Goal: Information Seeking & Learning: Check status

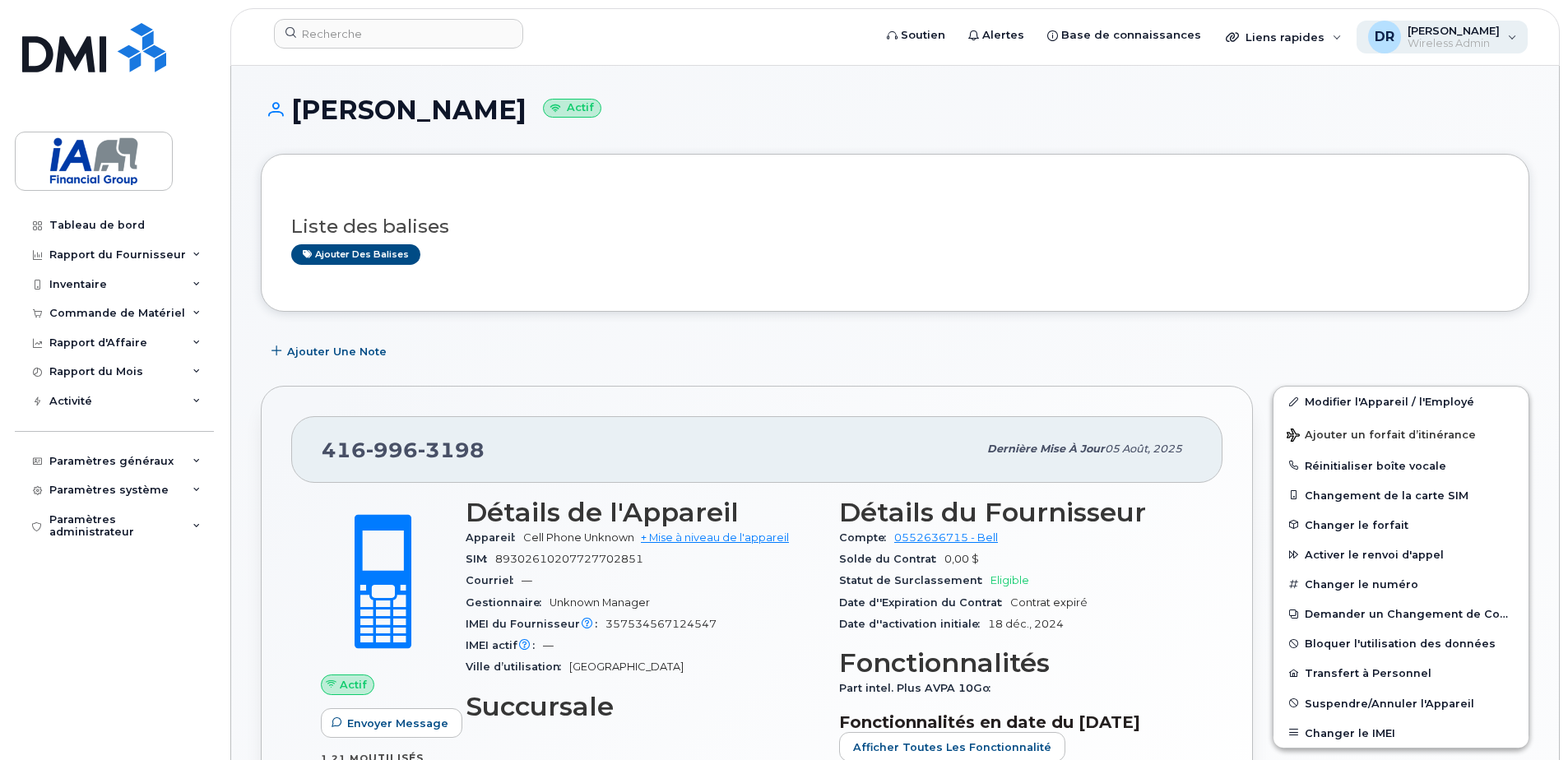
click at [1451, 41] on span "Wireless Admin" at bounding box center [1454, 44] width 92 height 13
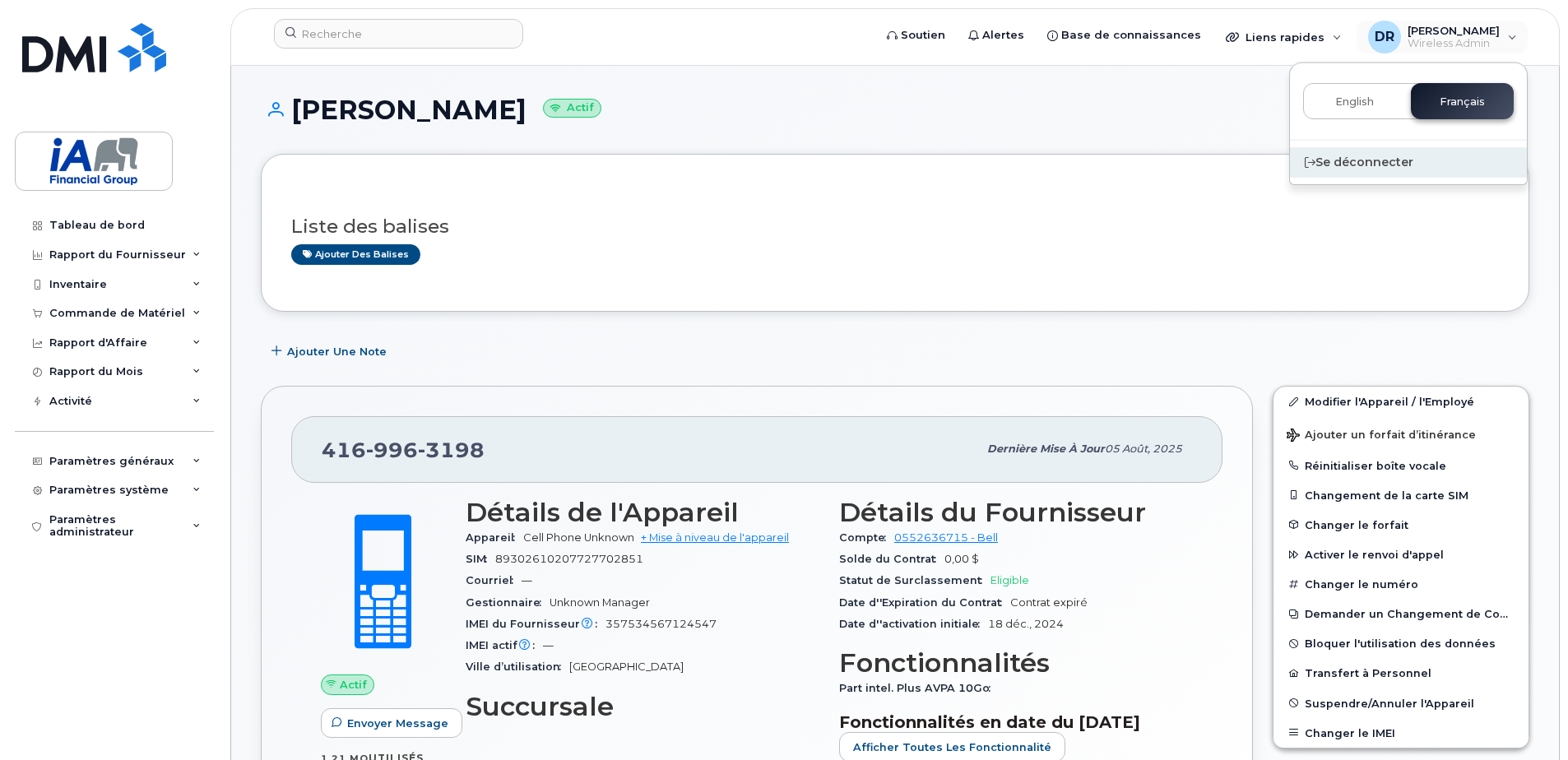
click at [1348, 159] on div "Se déconnecter" at bounding box center [1408, 162] width 237 height 31
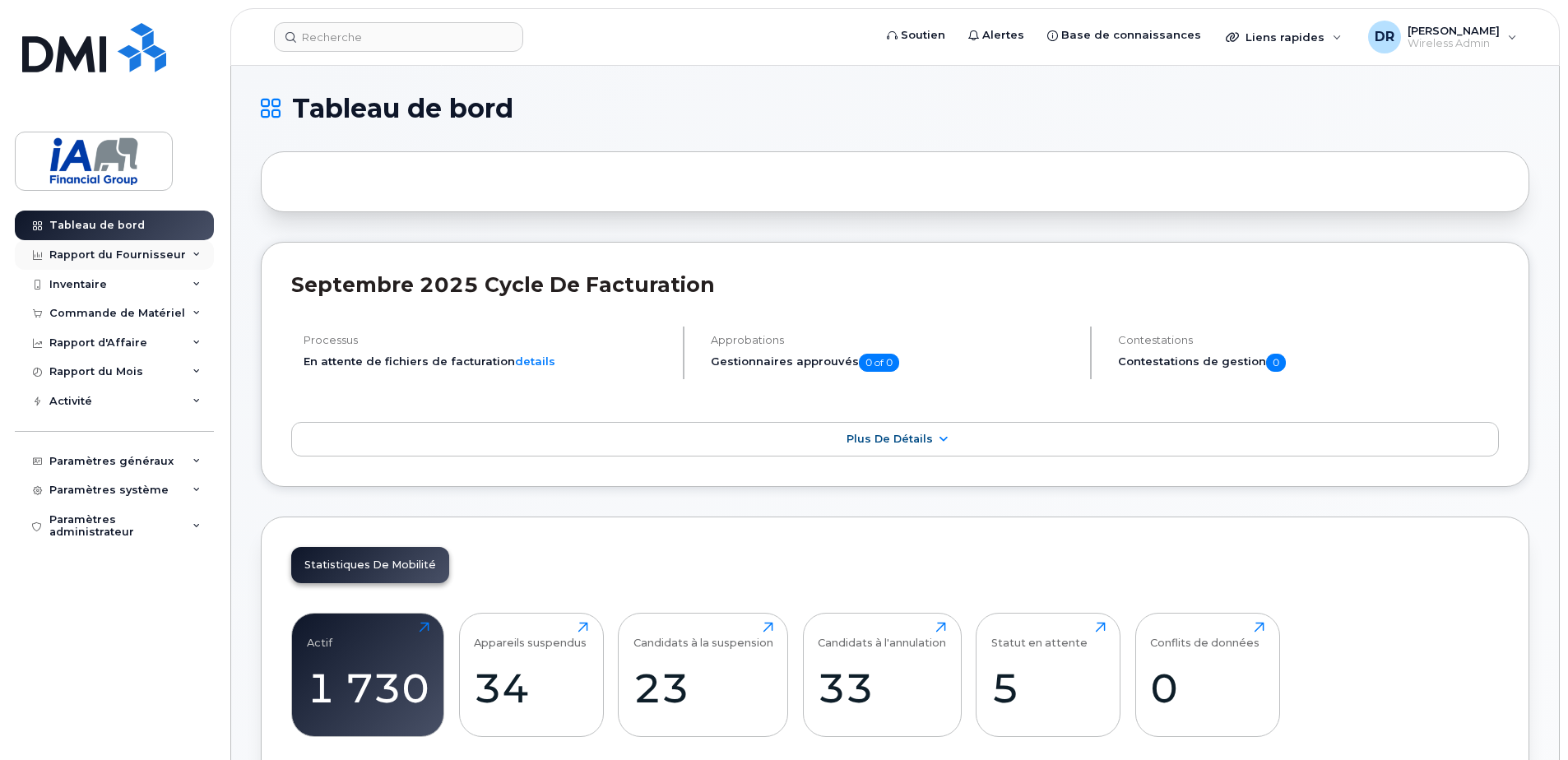
click at [98, 253] on div "Rapport du Fournisseur" at bounding box center [117, 256] width 136 height 13
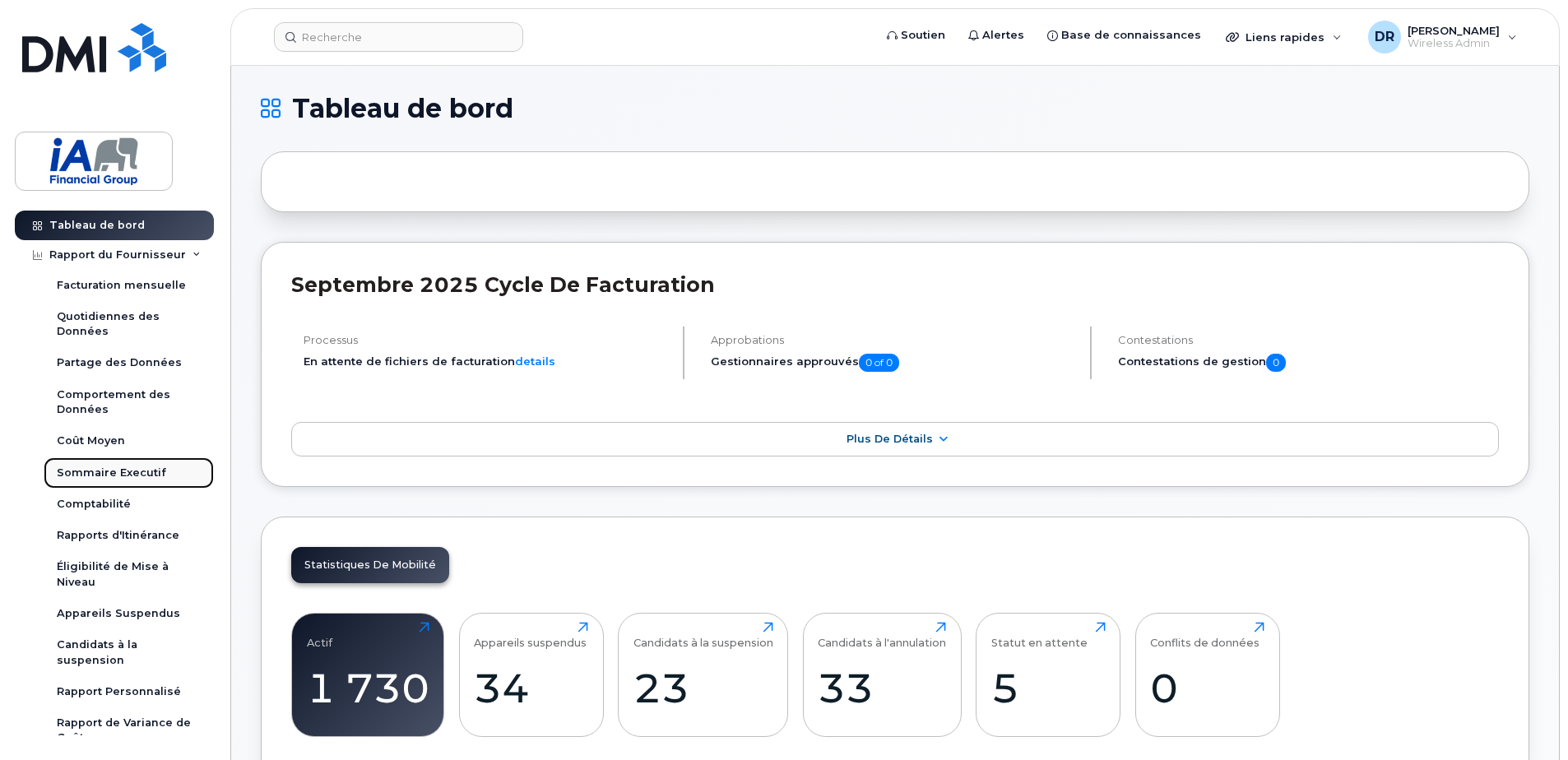
click at [99, 469] on div "Sommaire Executif" at bounding box center [111, 473] width 110 height 14
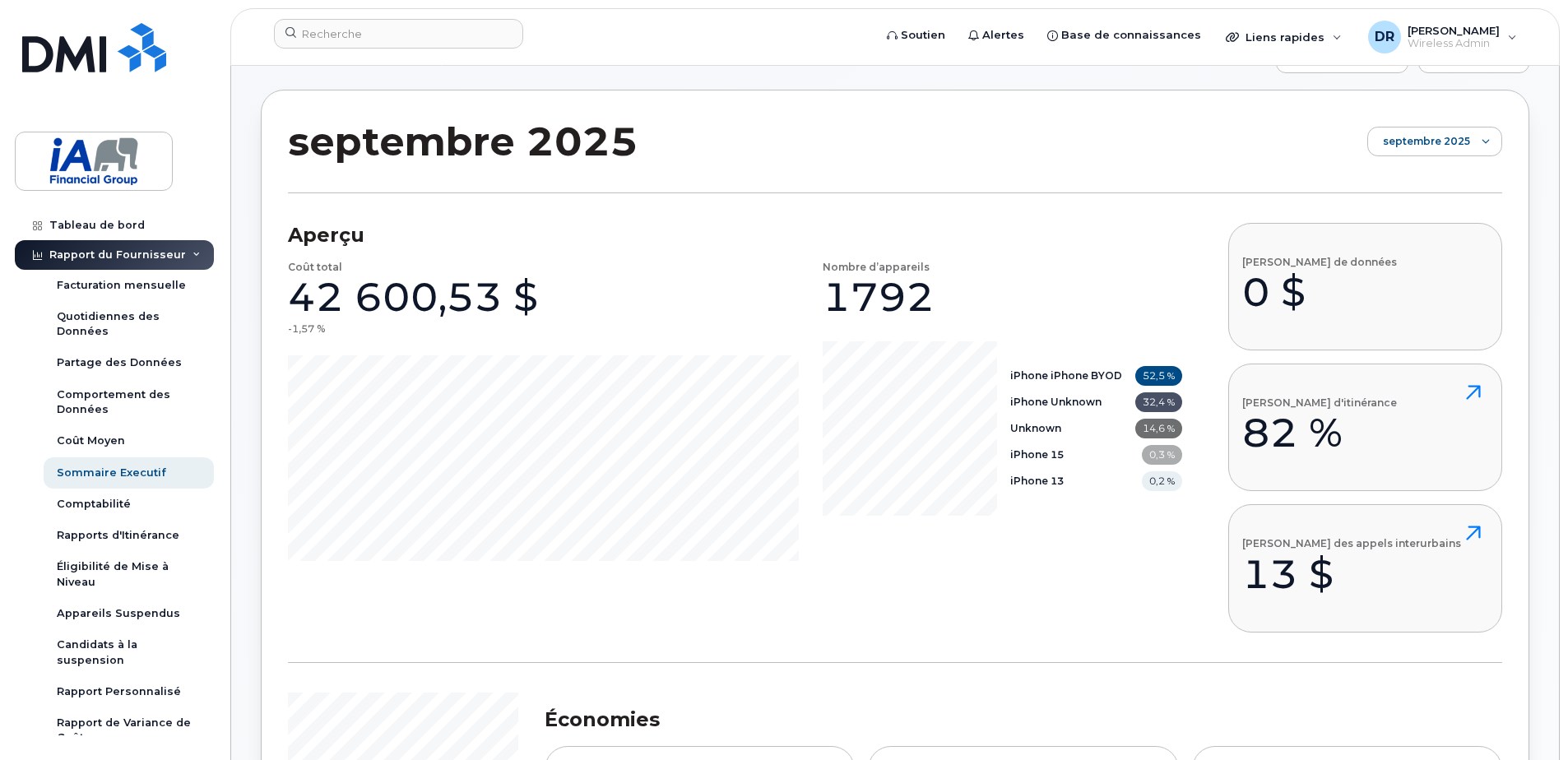
scroll to position [83, 0]
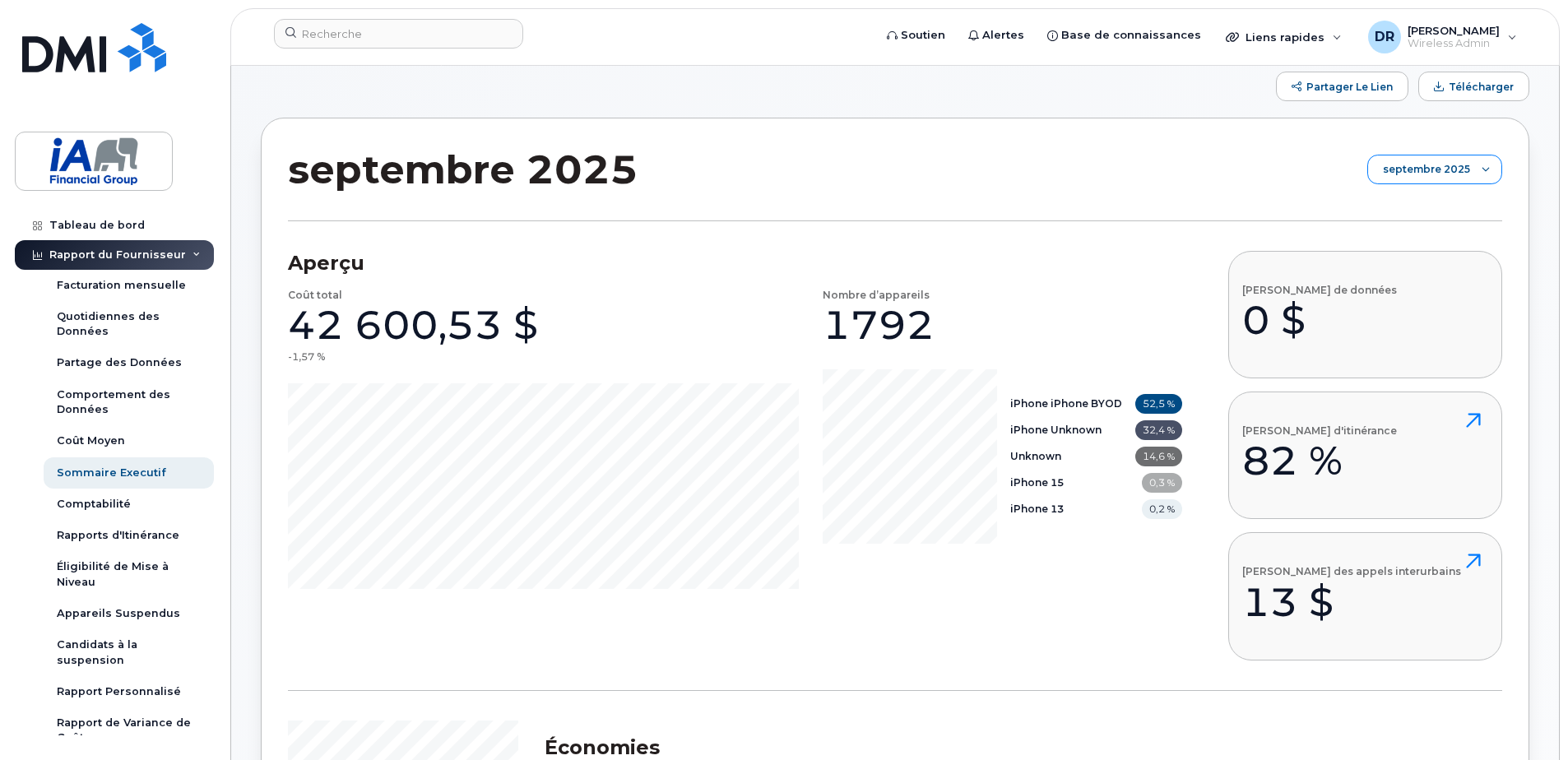
click at [1485, 169] on icon at bounding box center [1485, 169] width 9 height 9
click at [1426, 201] on span "septembre 2025" at bounding box center [1430, 205] width 88 height 15
click at [1470, 172] on div at bounding box center [1485, 169] width 32 height 28
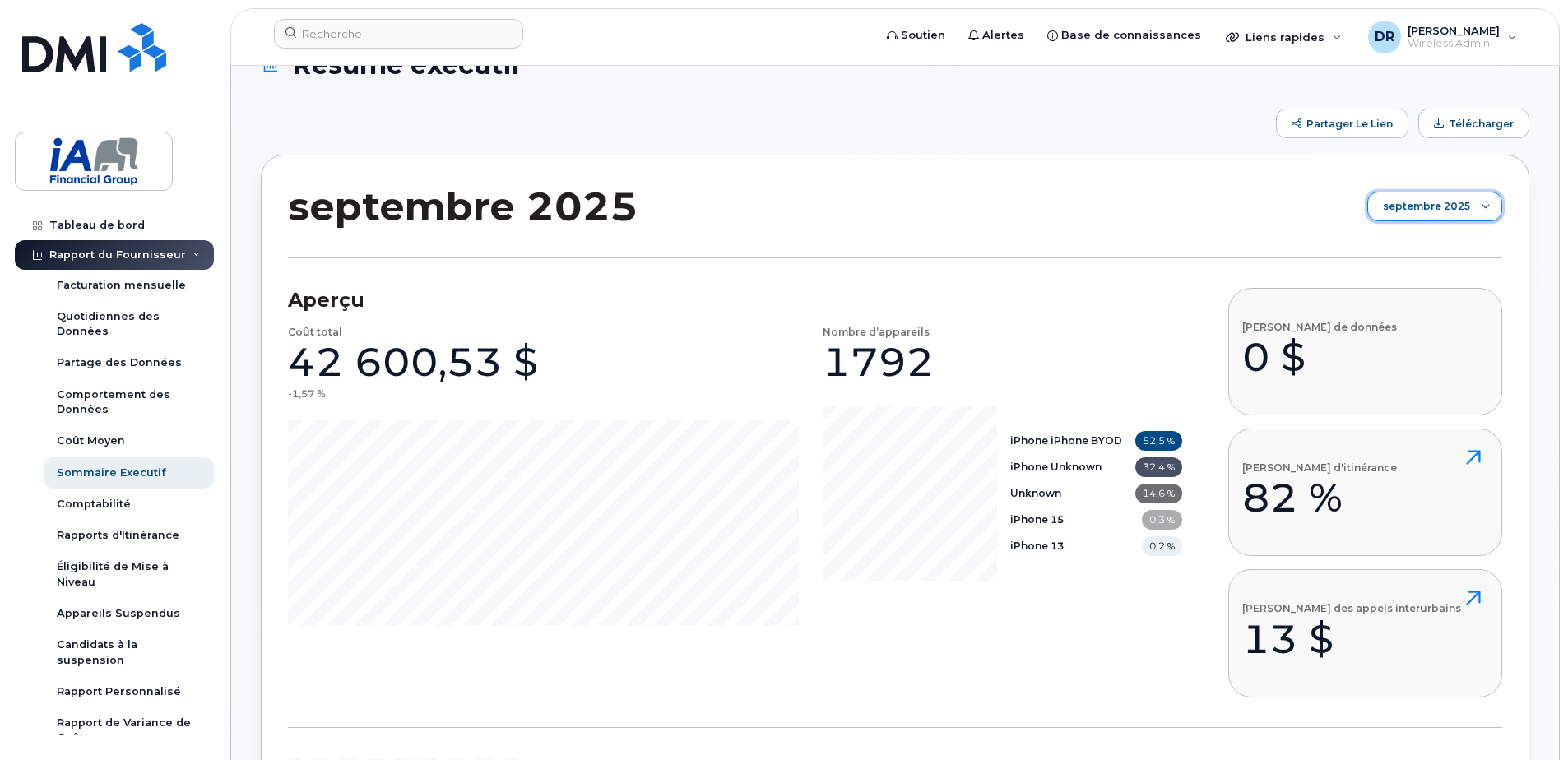
scroll to position [0, 0]
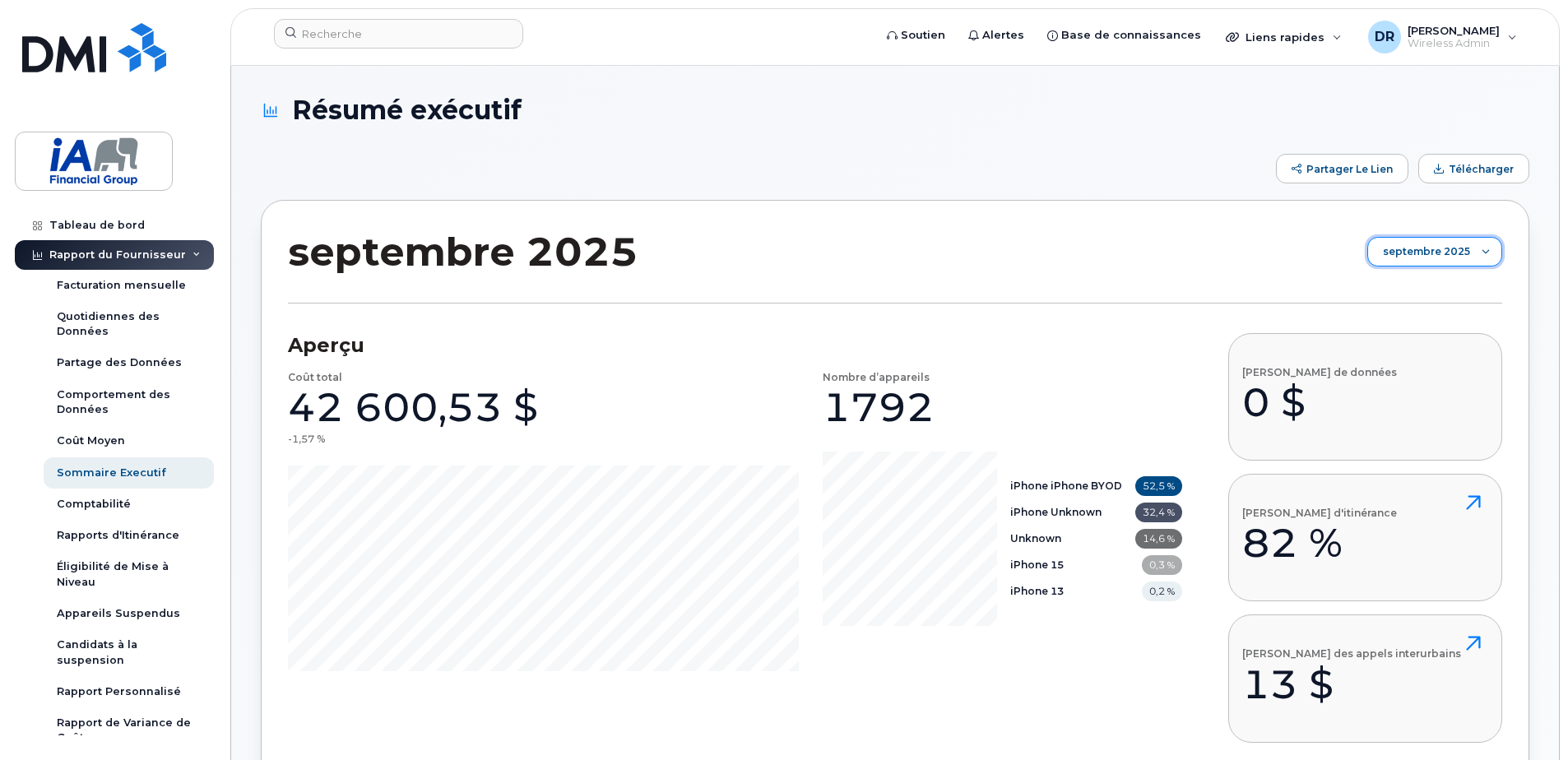
click at [1488, 248] on icon at bounding box center [1485, 252] width 9 height 9
click at [1475, 167] on span "Télécharger" at bounding box center [1482, 169] width 65 height 12
click at [92, 286] on div "Facturation mensuelle" at bounding box center [121, 284] width 129 height 14
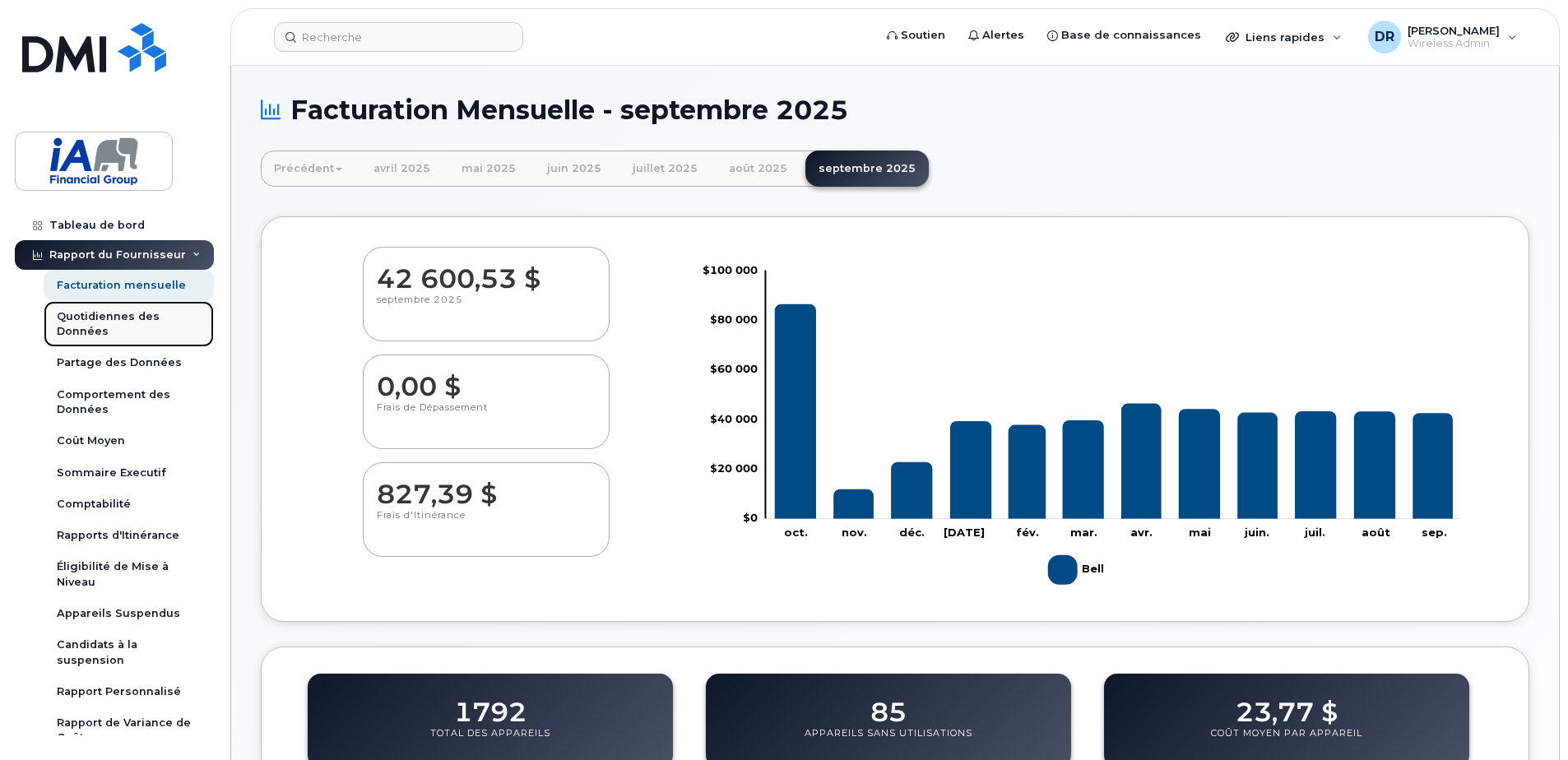
click at [108, 322] on div "Quotidiennes des Données" at bounding box center [129, 325] width 144 height 31
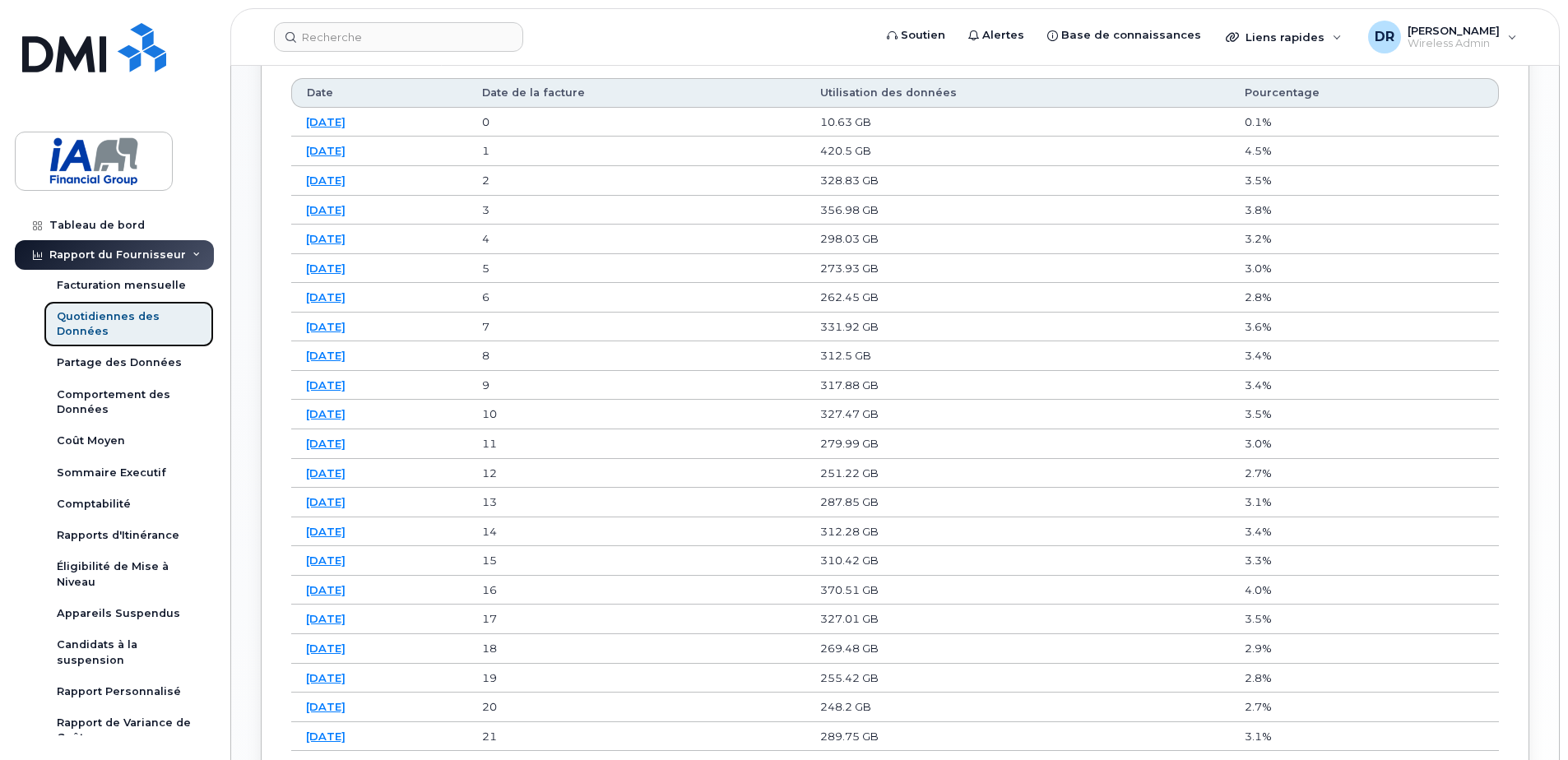
scroll to position [654, 0]
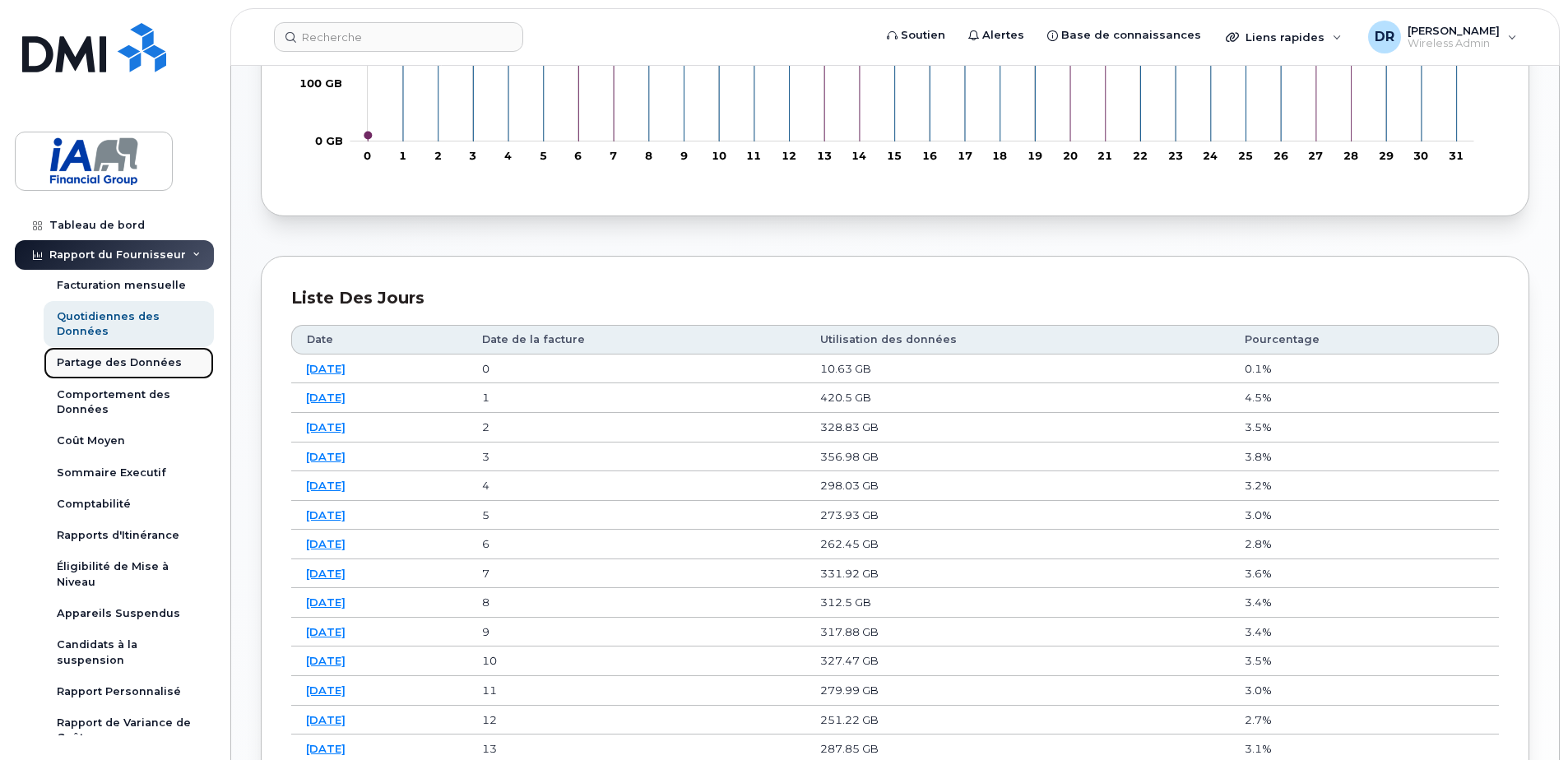
click at [86, 367] on div "Partage des Données" at bounding box center [119, 362] width 125 height 14
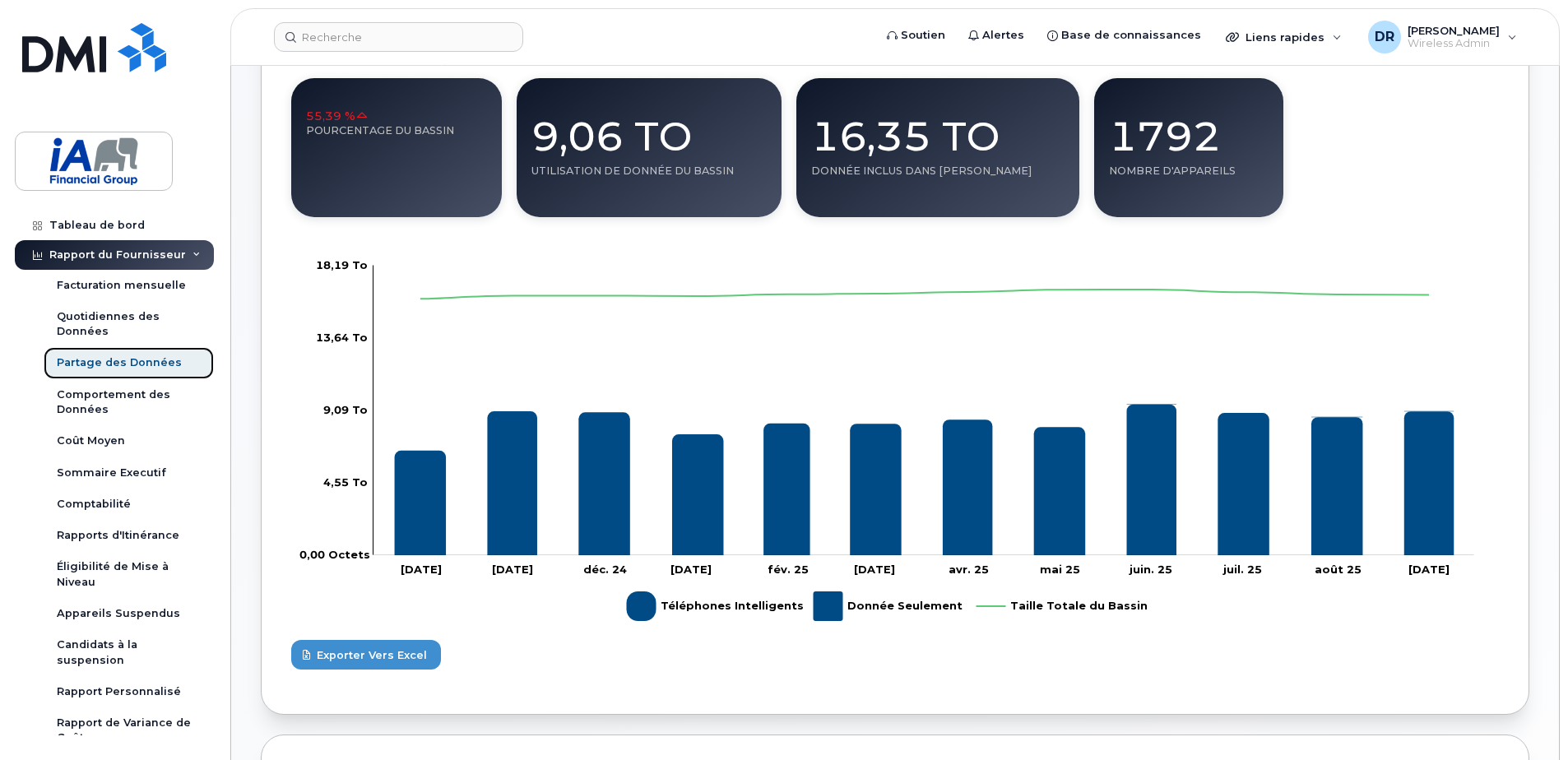
scroll to position [164, 0]
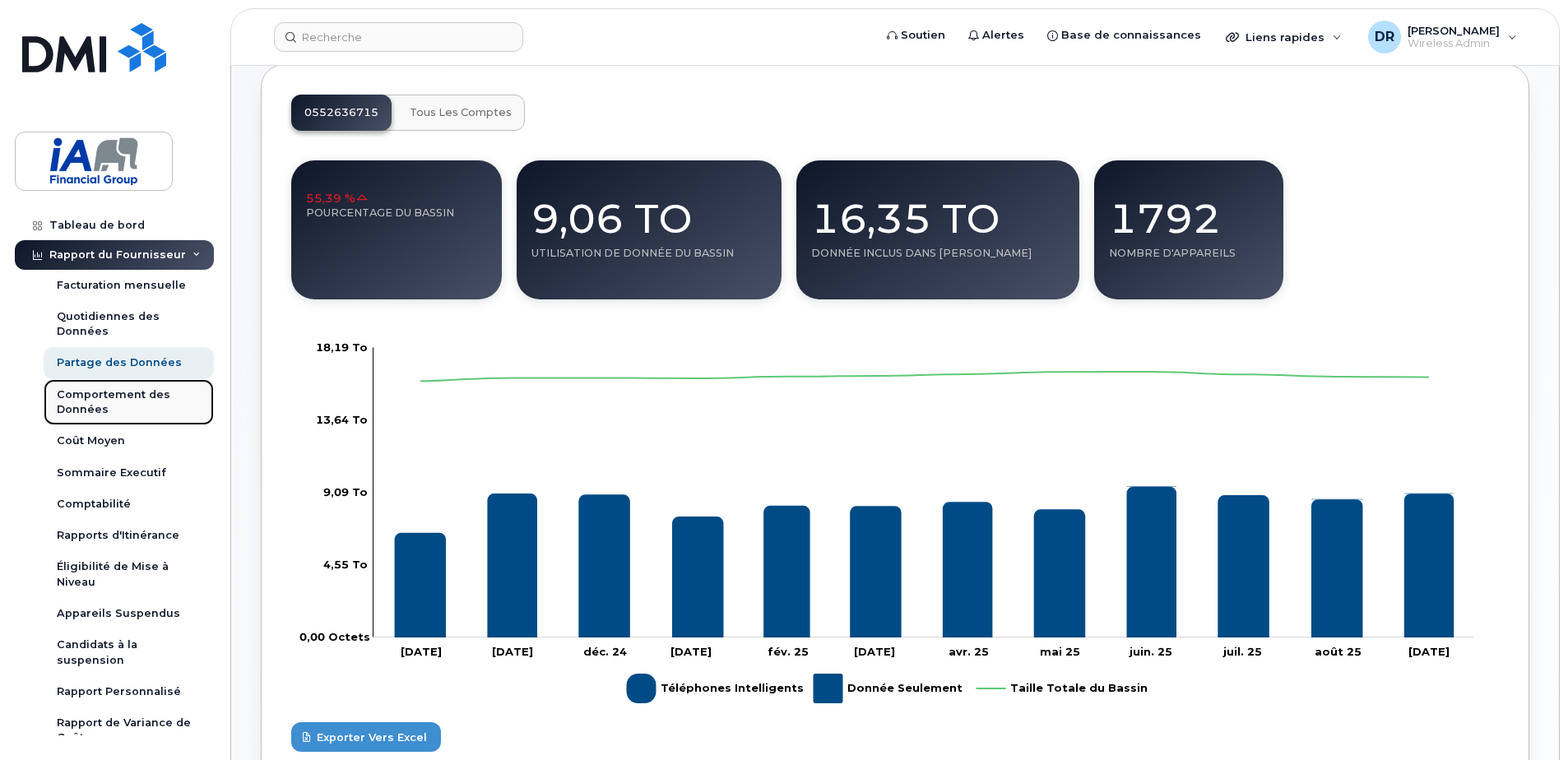
click at [92, 401] on div "Comportement des Données" at bounding box center [129, 403] width 144 height 31
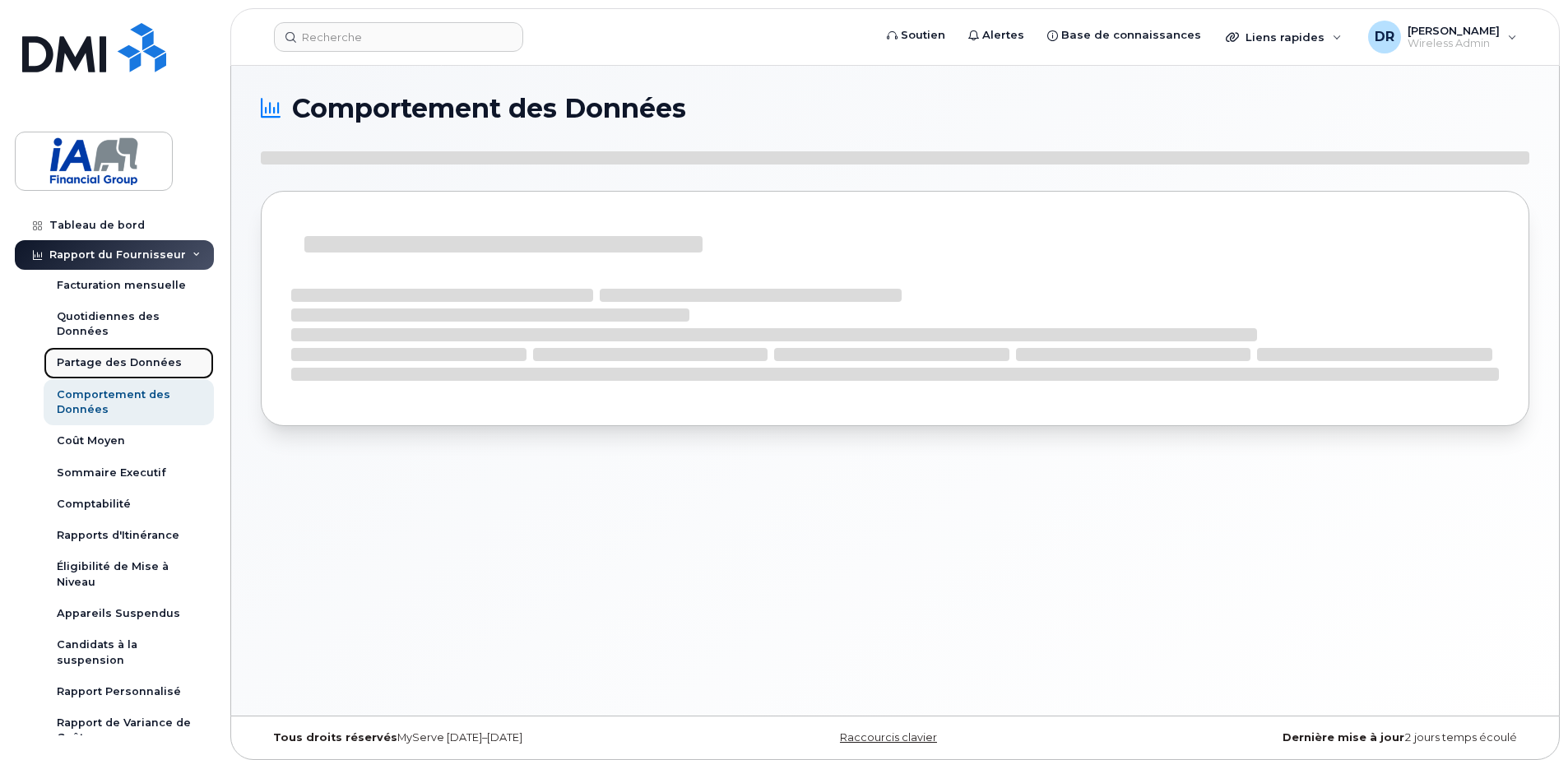
click at [92, 363] on div "Partage des Données" at bounding box center [119, 362] width 125 height 14
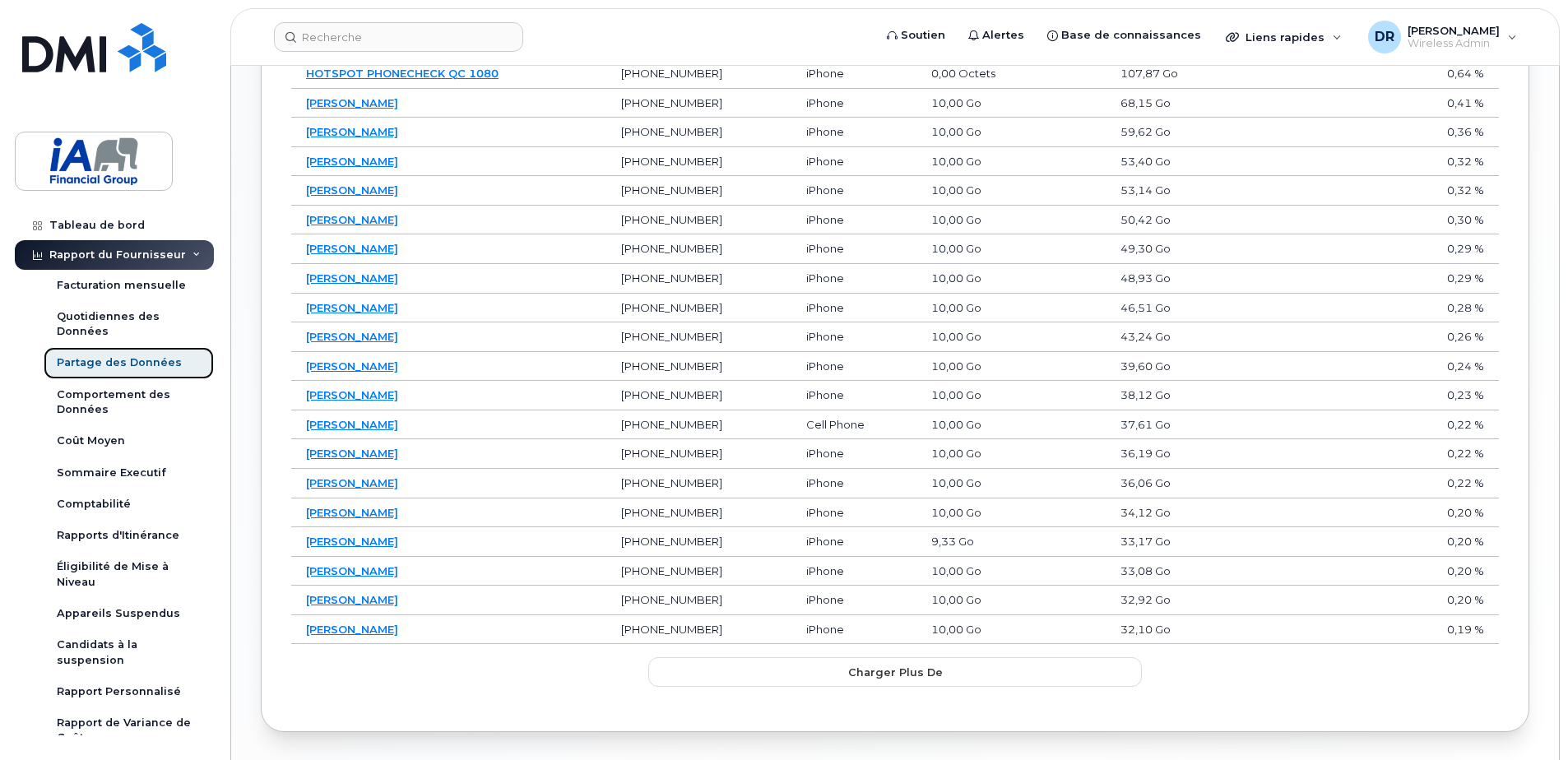
scroll to position [746, 0]
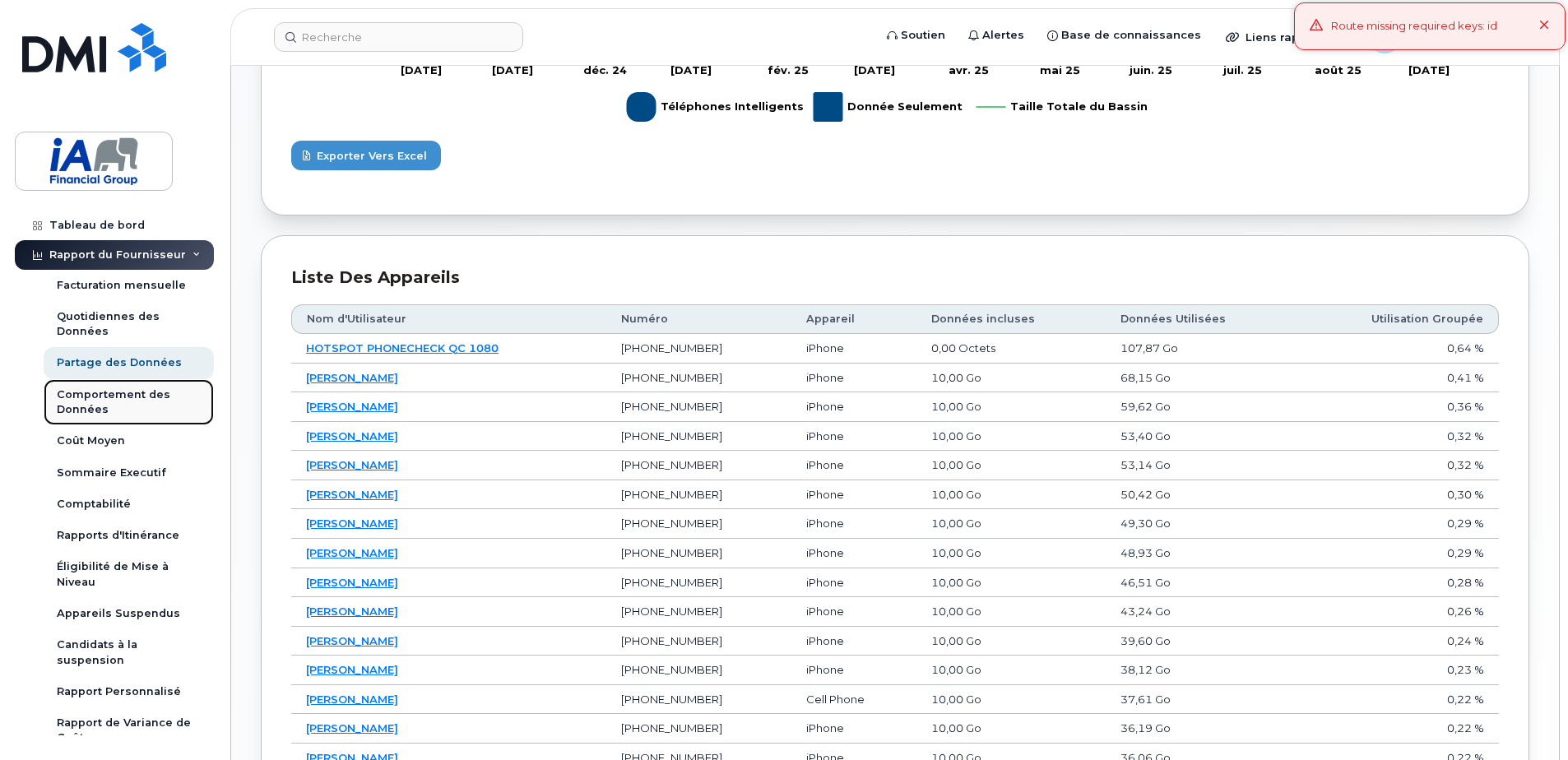
click at [86, 395] on div "Comportement des Données" at bounding box center [129, 403] width 144 height 31
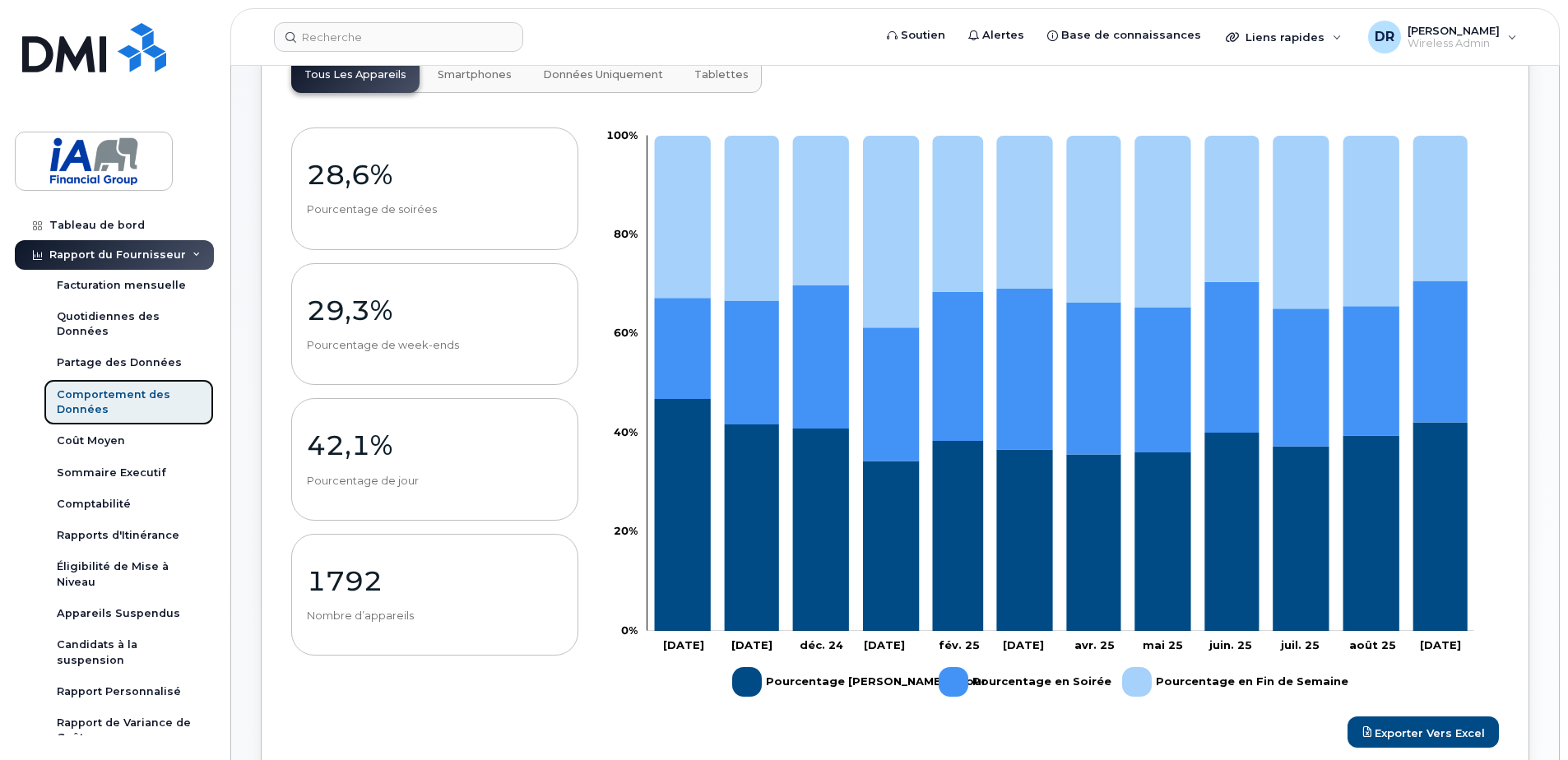
scroll to position [247, 0]
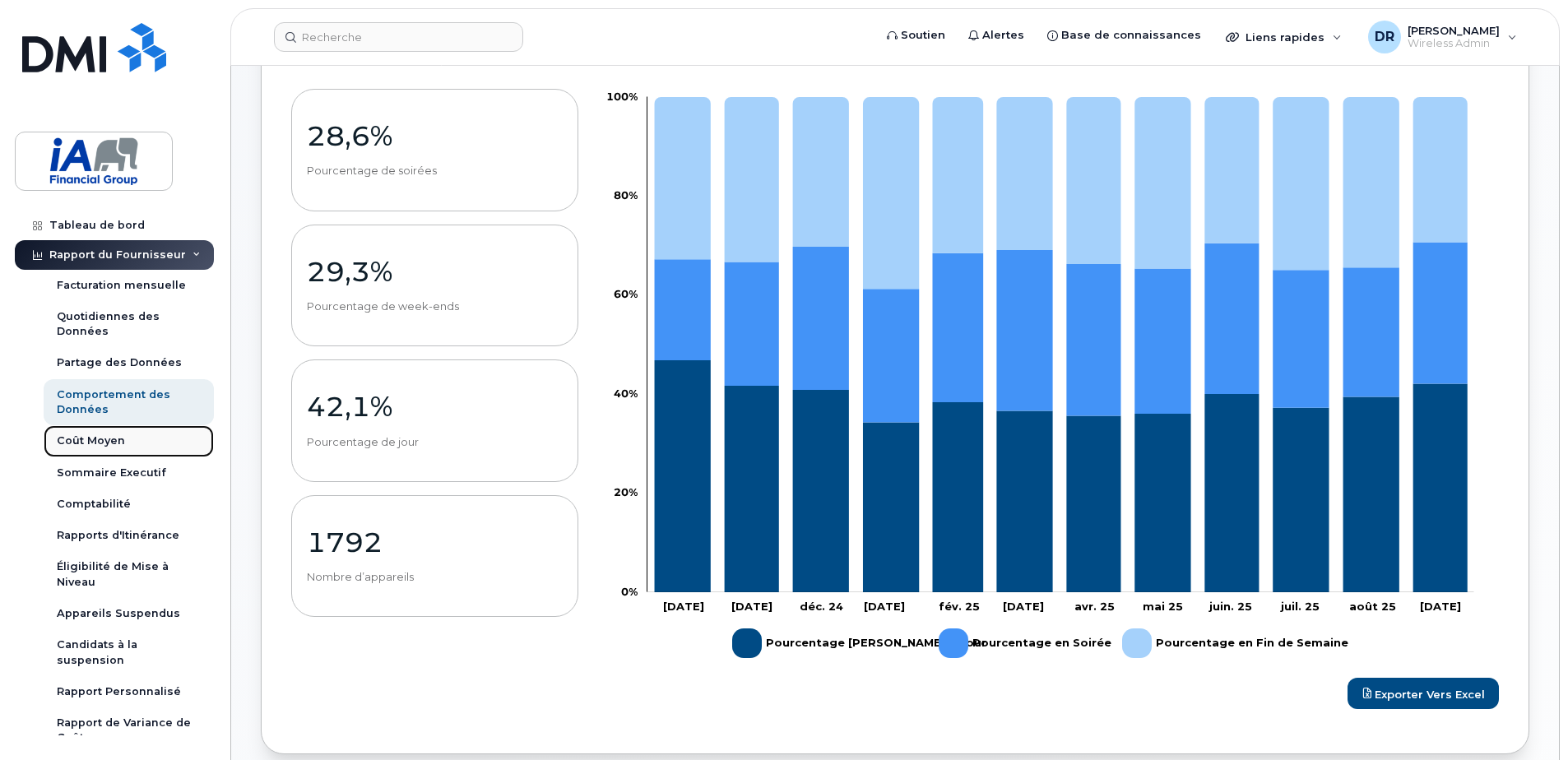
click at [93, 437] on div "Coût Moyen" at bounding box center [90, 440] width 68 height 14
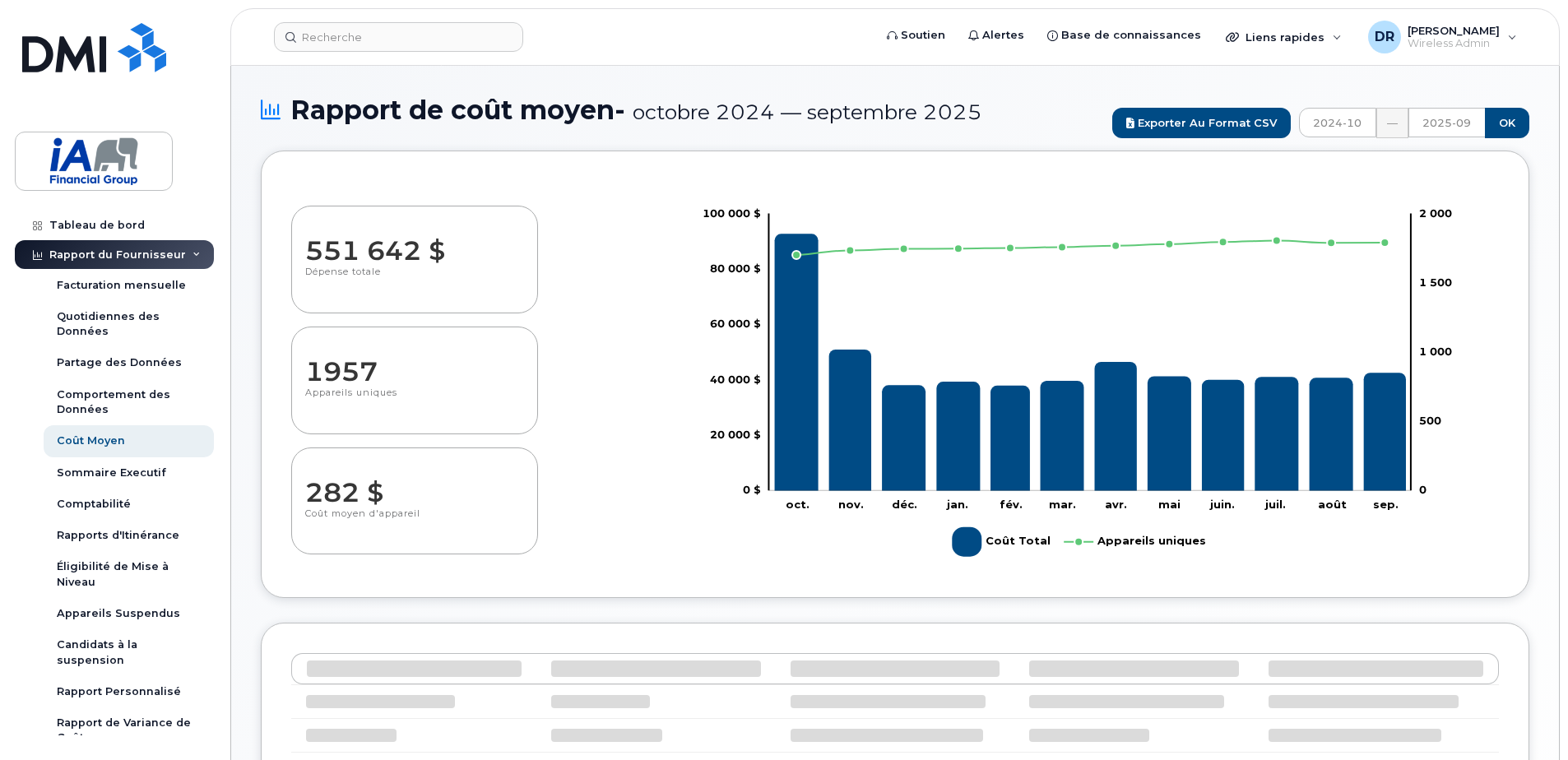
select select "100"
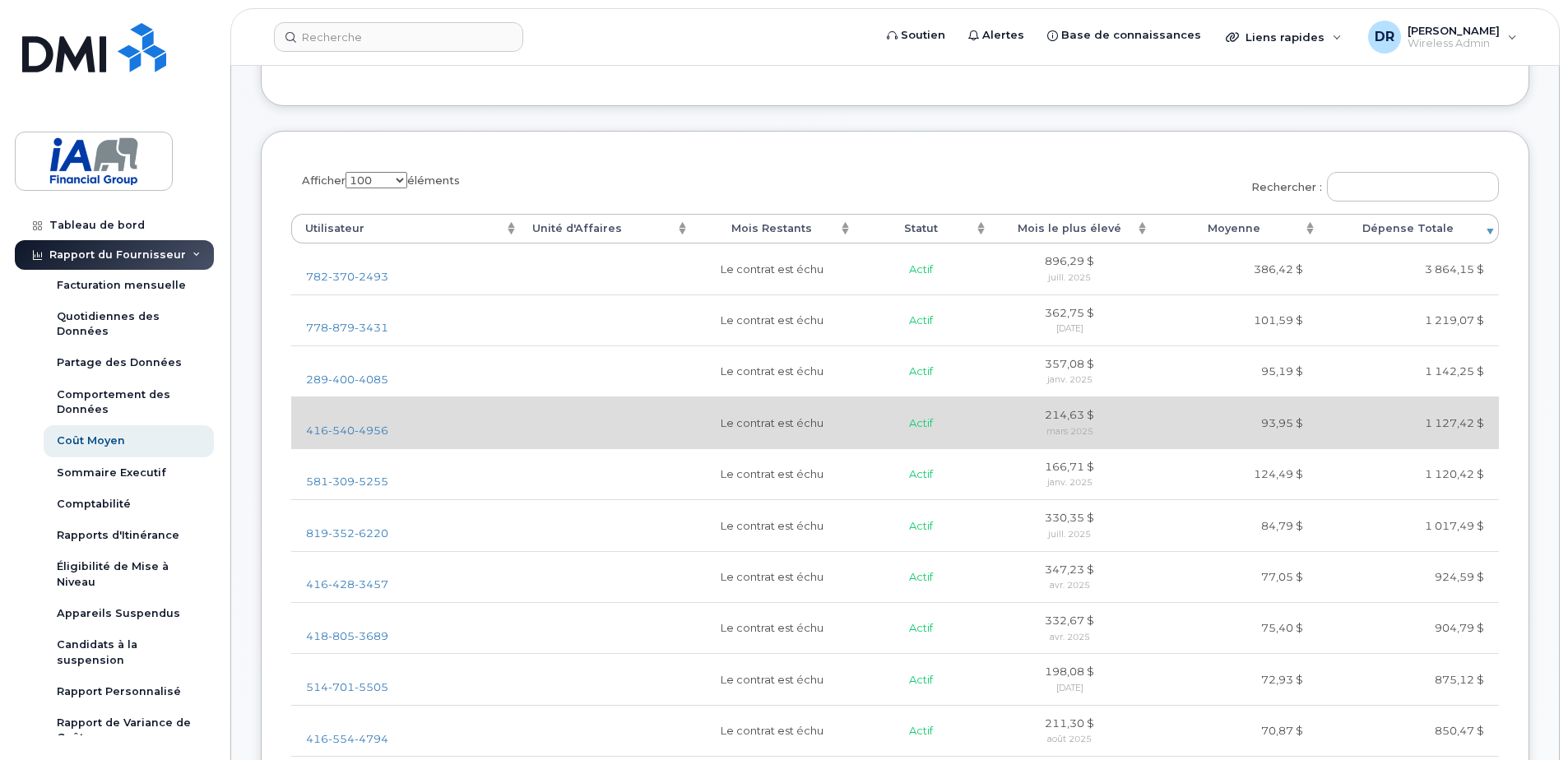
scroll to position [494, 0]
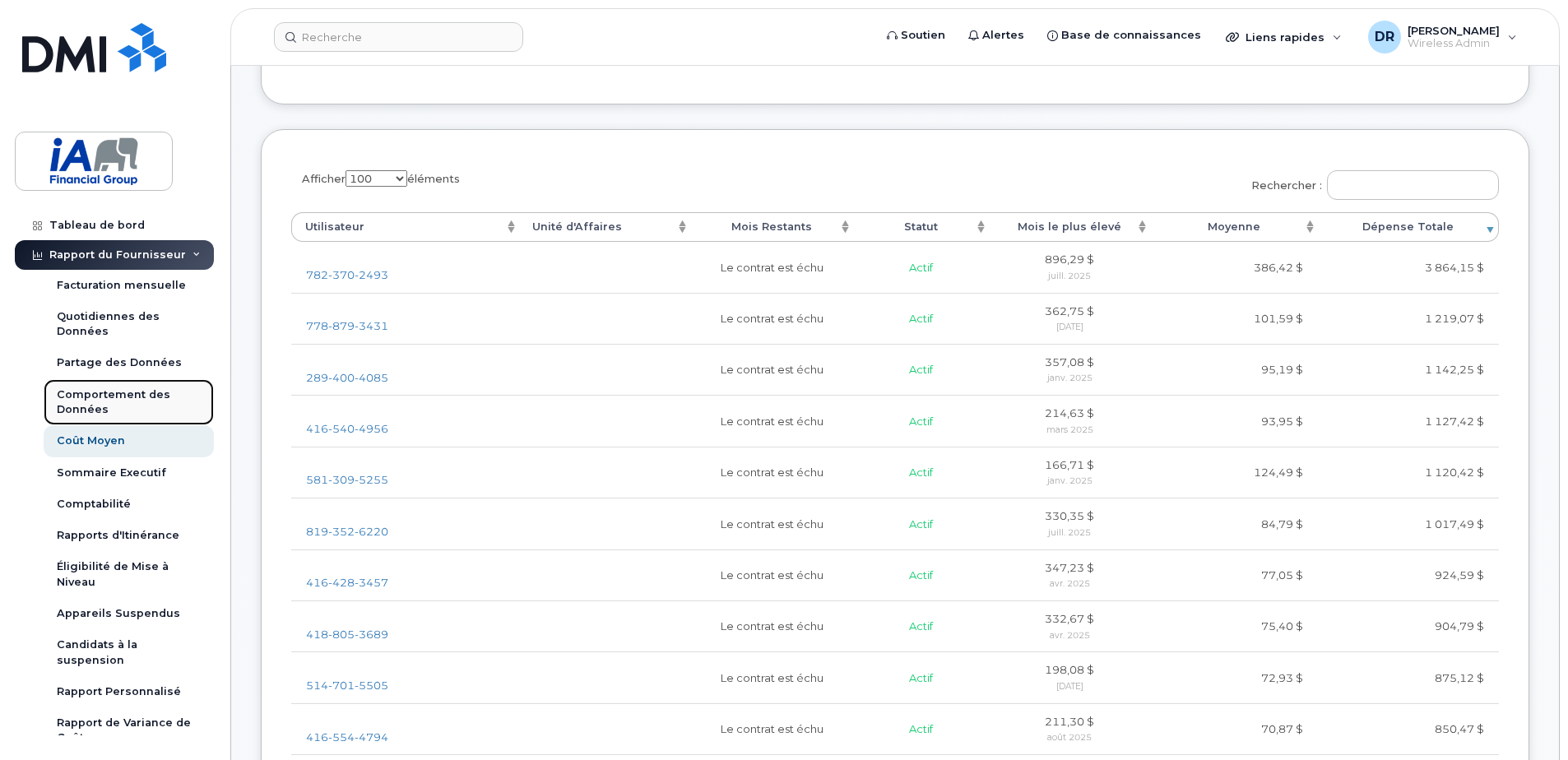
click at [94, 397] on div "Comportement des Données" at bounding box center [129, 403] width 144 height 31
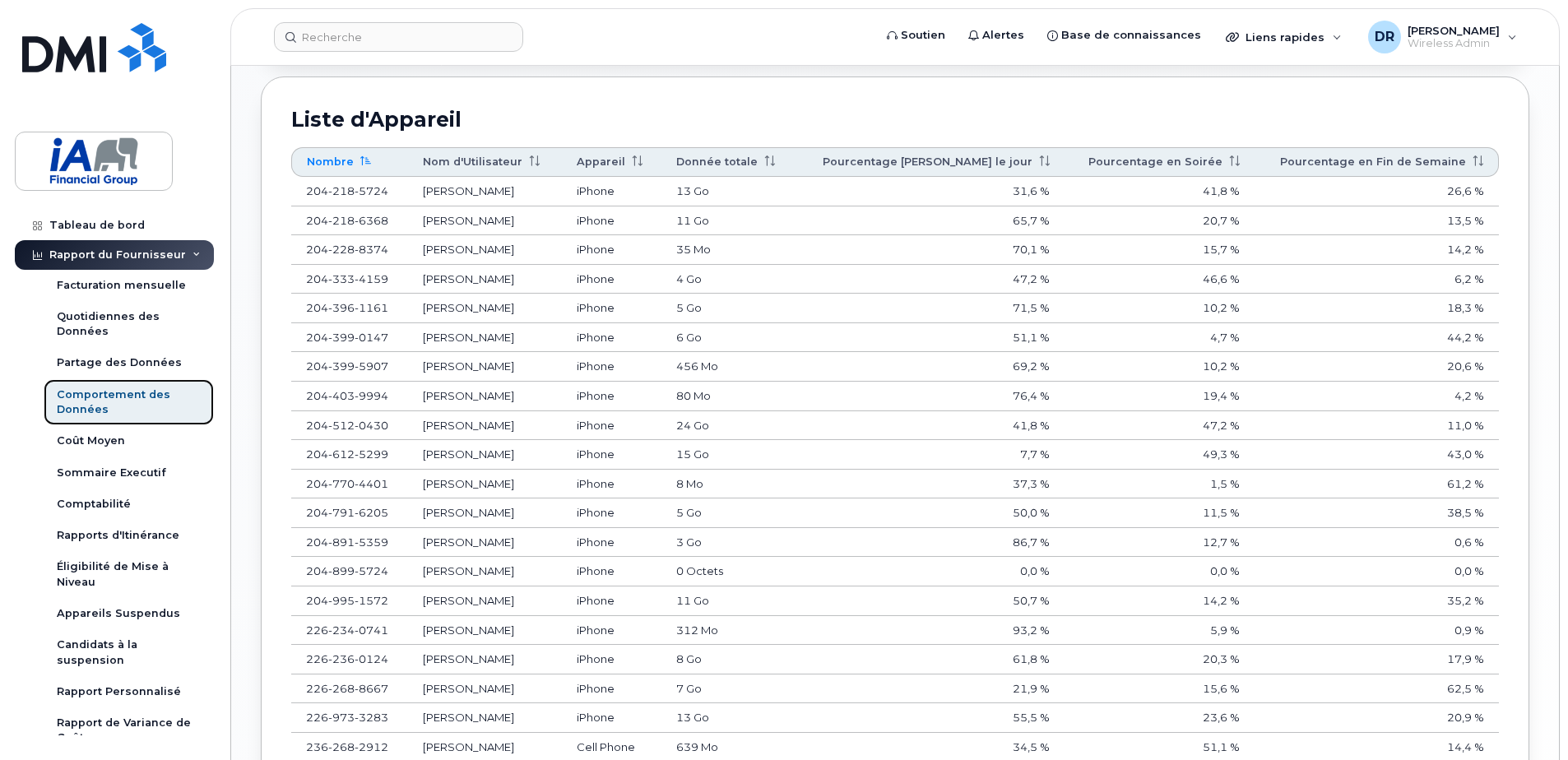
scroll to position [987, 0]
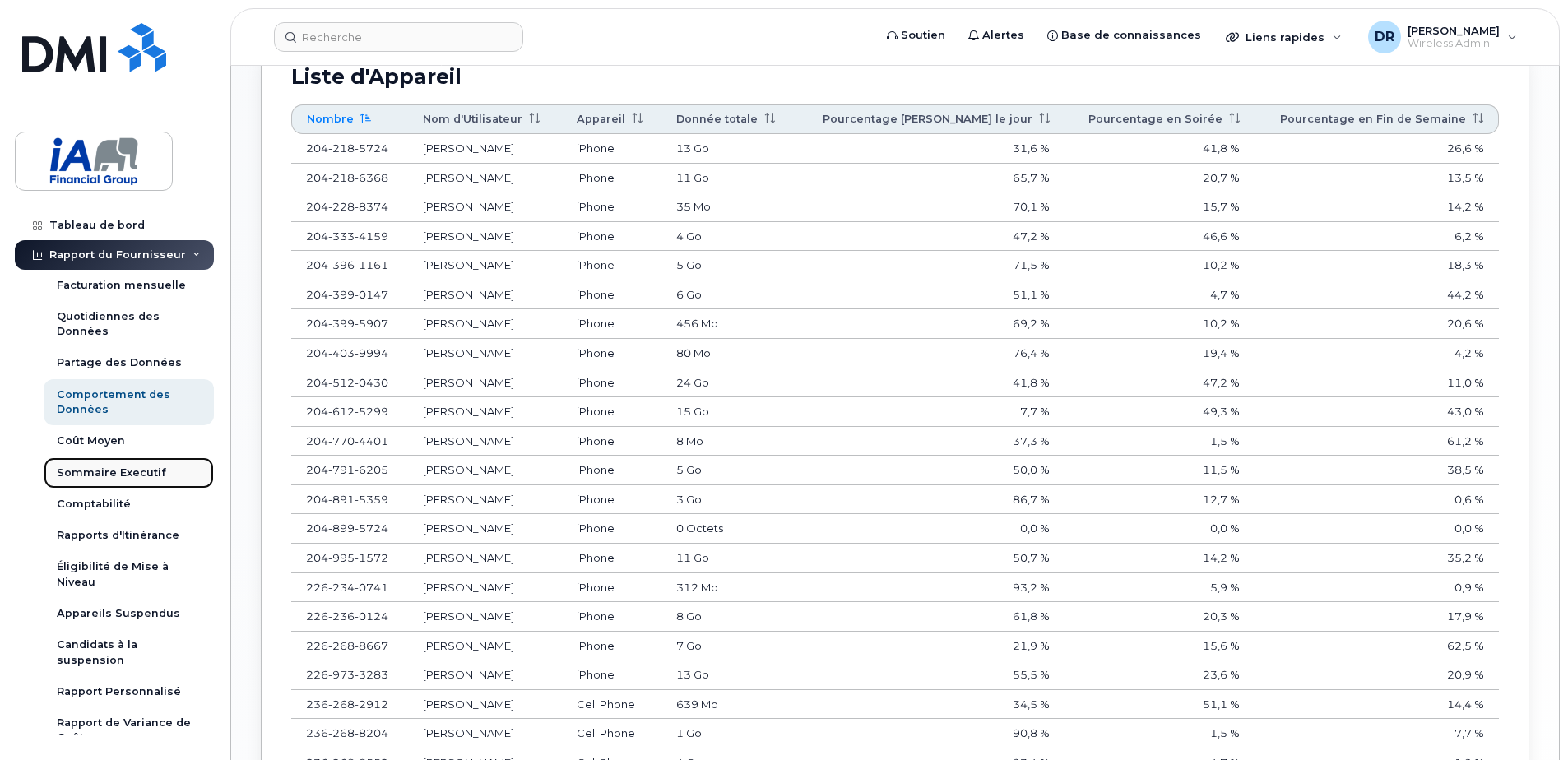
click at [99, 470] on div "Sommaire Executif" at bounding box center [111, 473] width 110 height 14
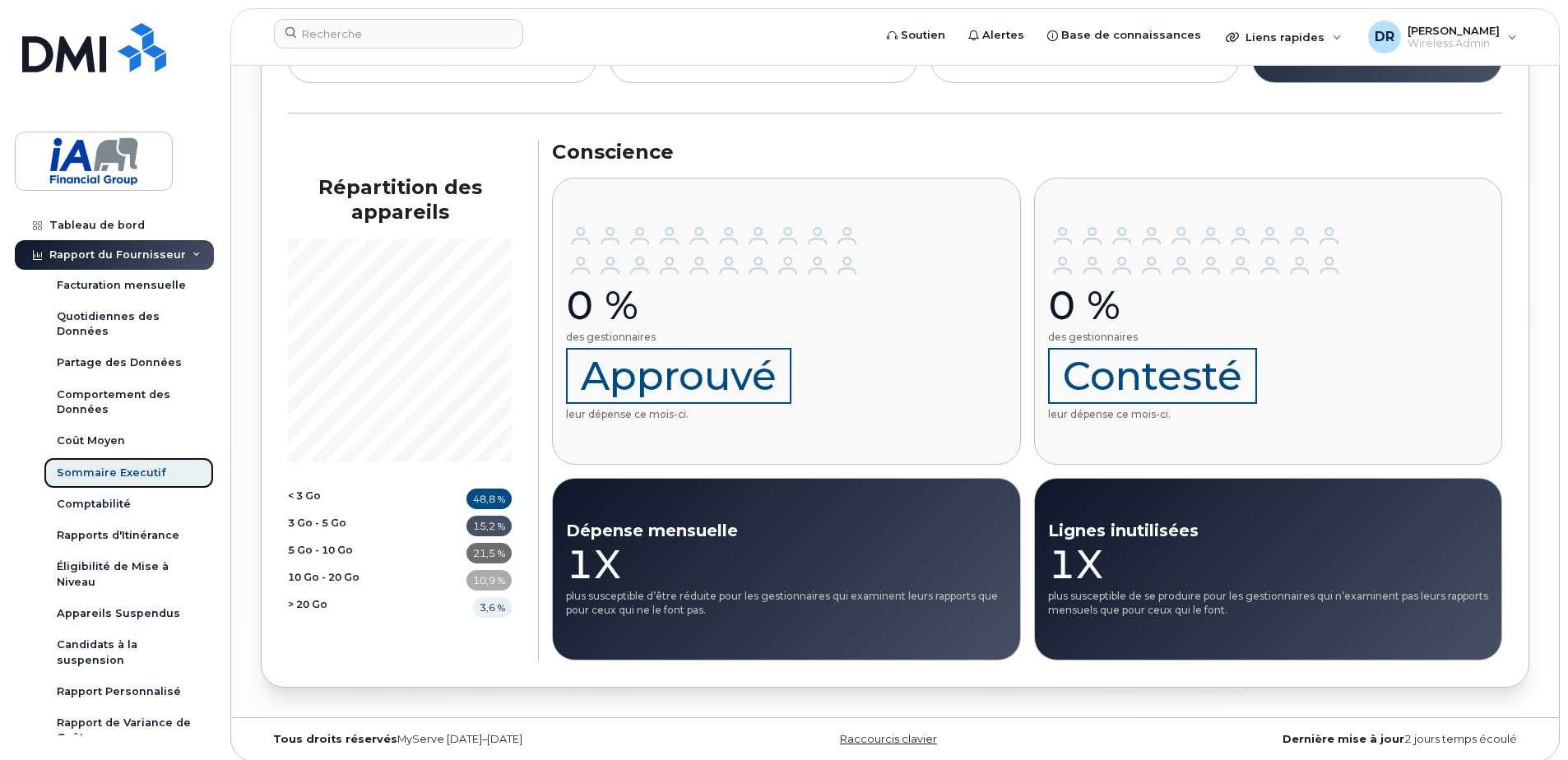
scroll to position [1969, 0]
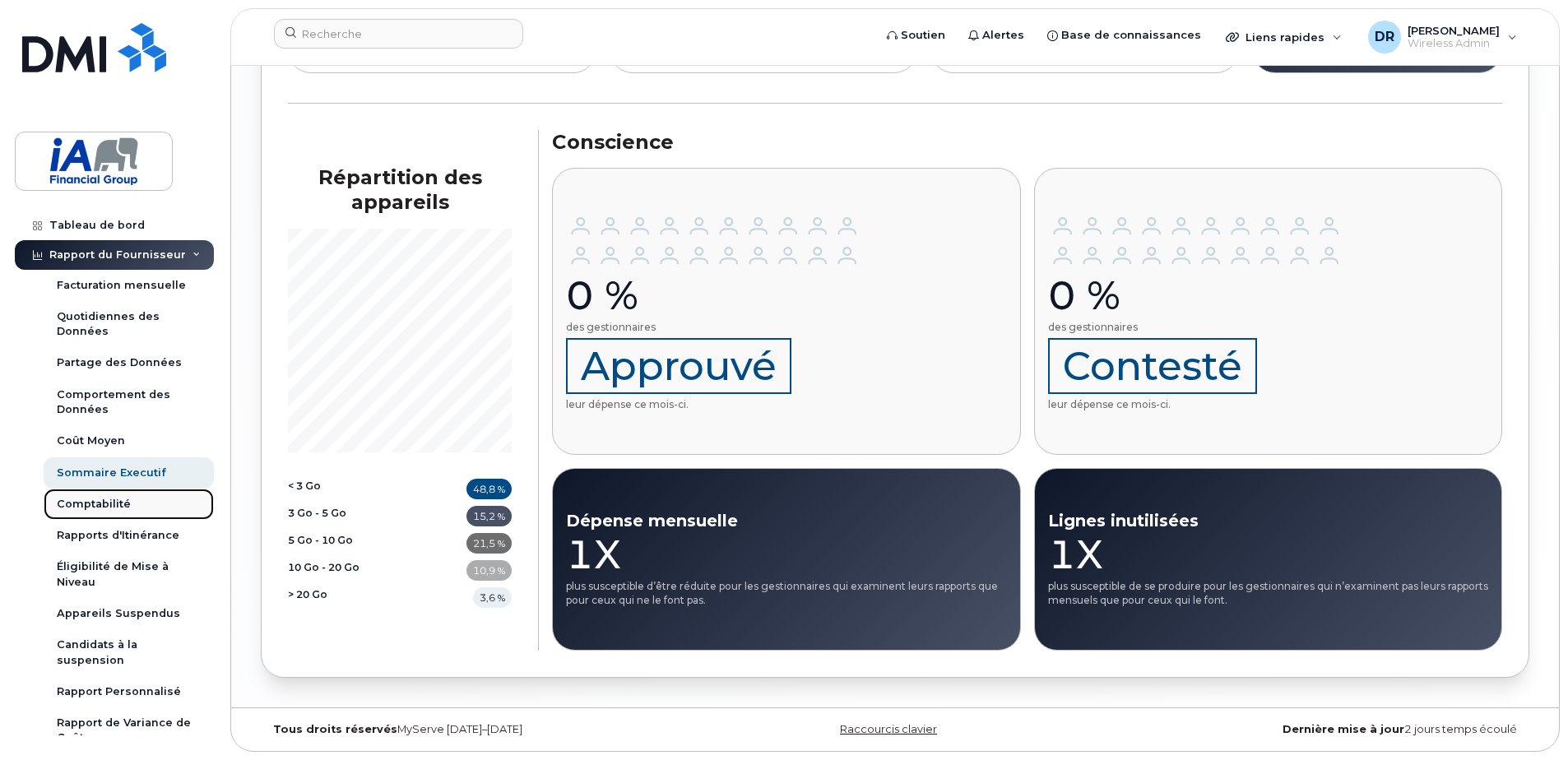
click at [98, 498] on div "Comptabilité" at bounding box center [93, 503] width 74 height 14
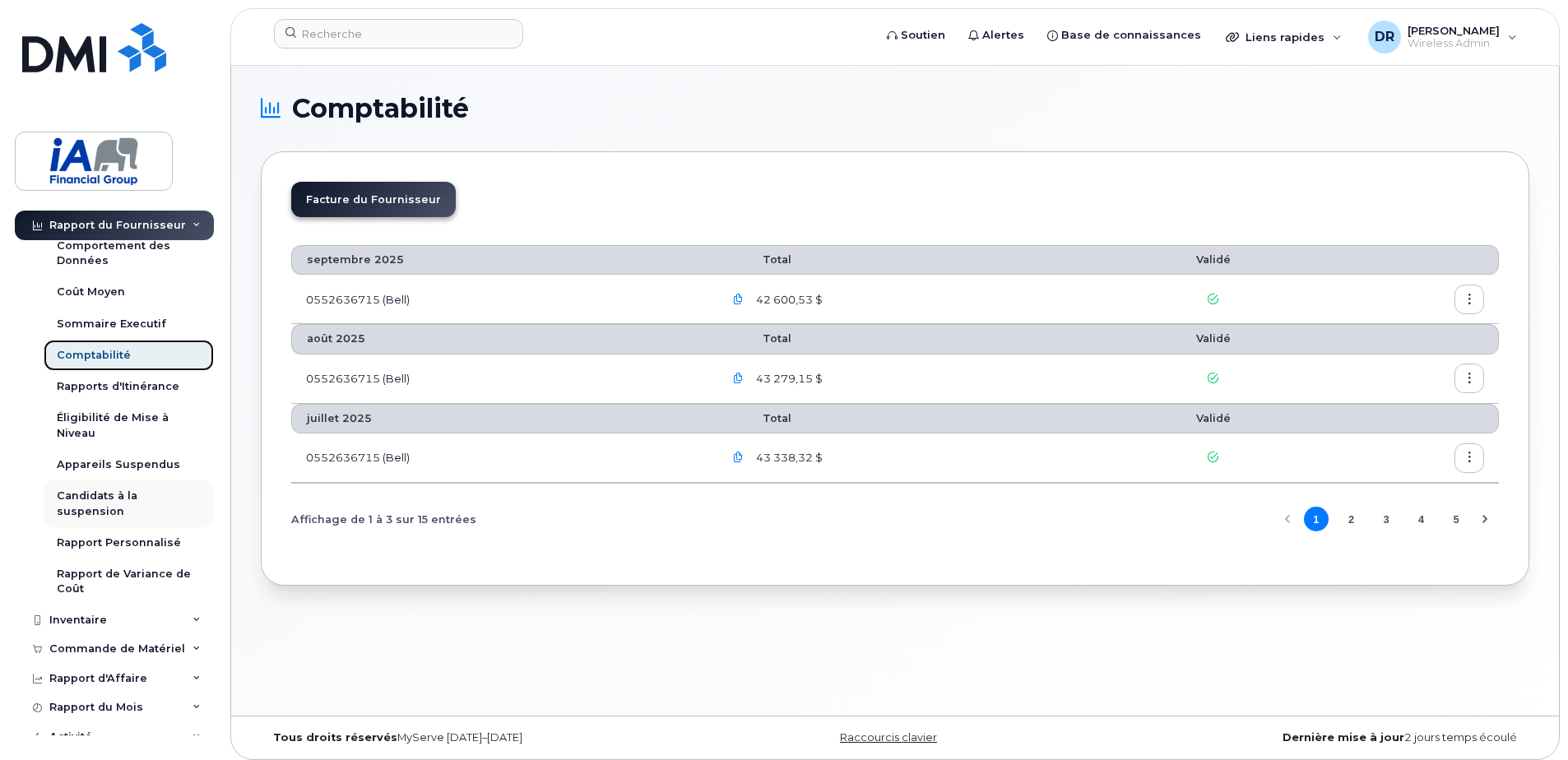
scroll to position [164, 0]
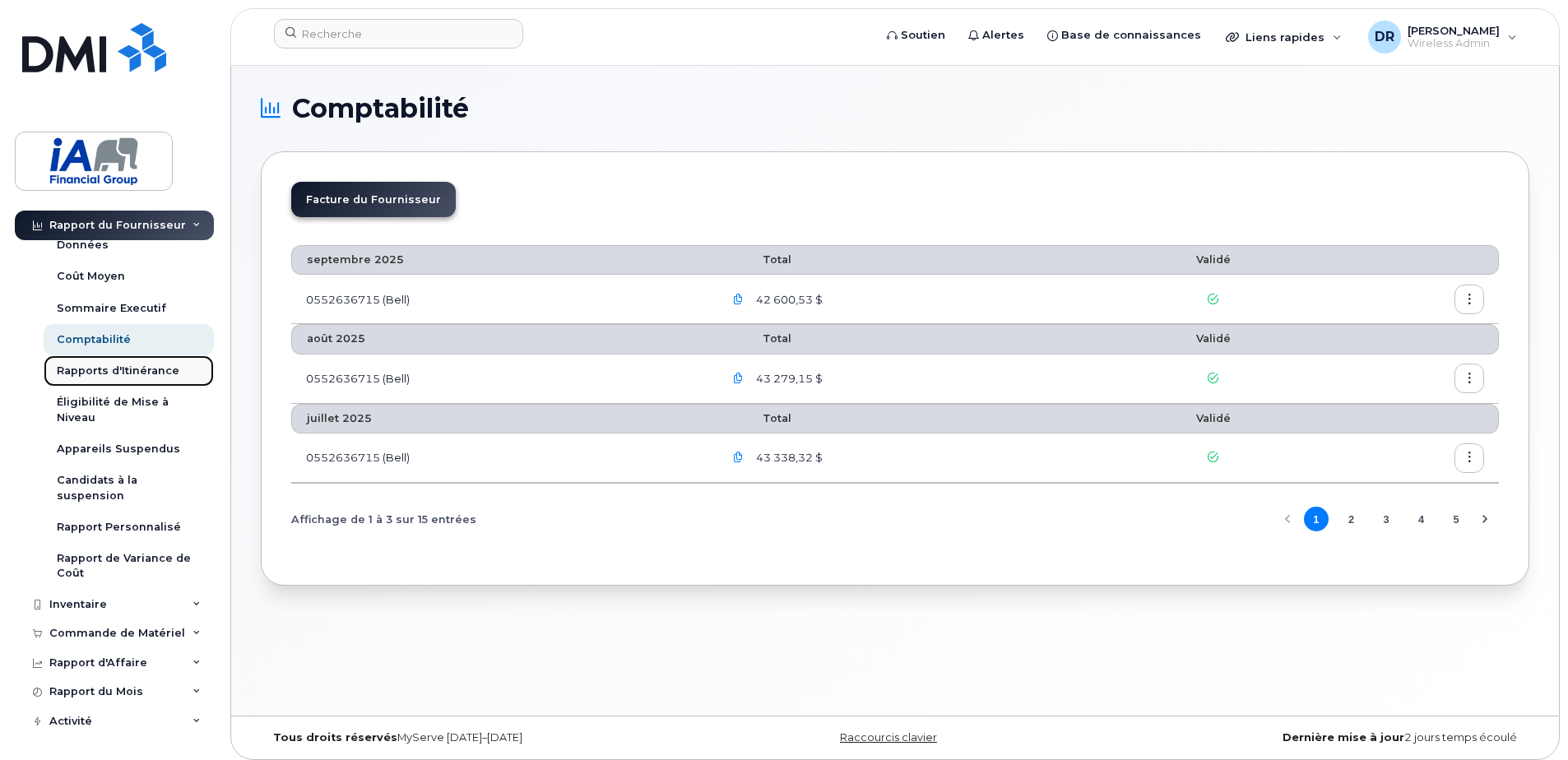
click at [104, 371] on div "Rapports d'Itinérance" at bounding box center [118, 370] width 123 height 14
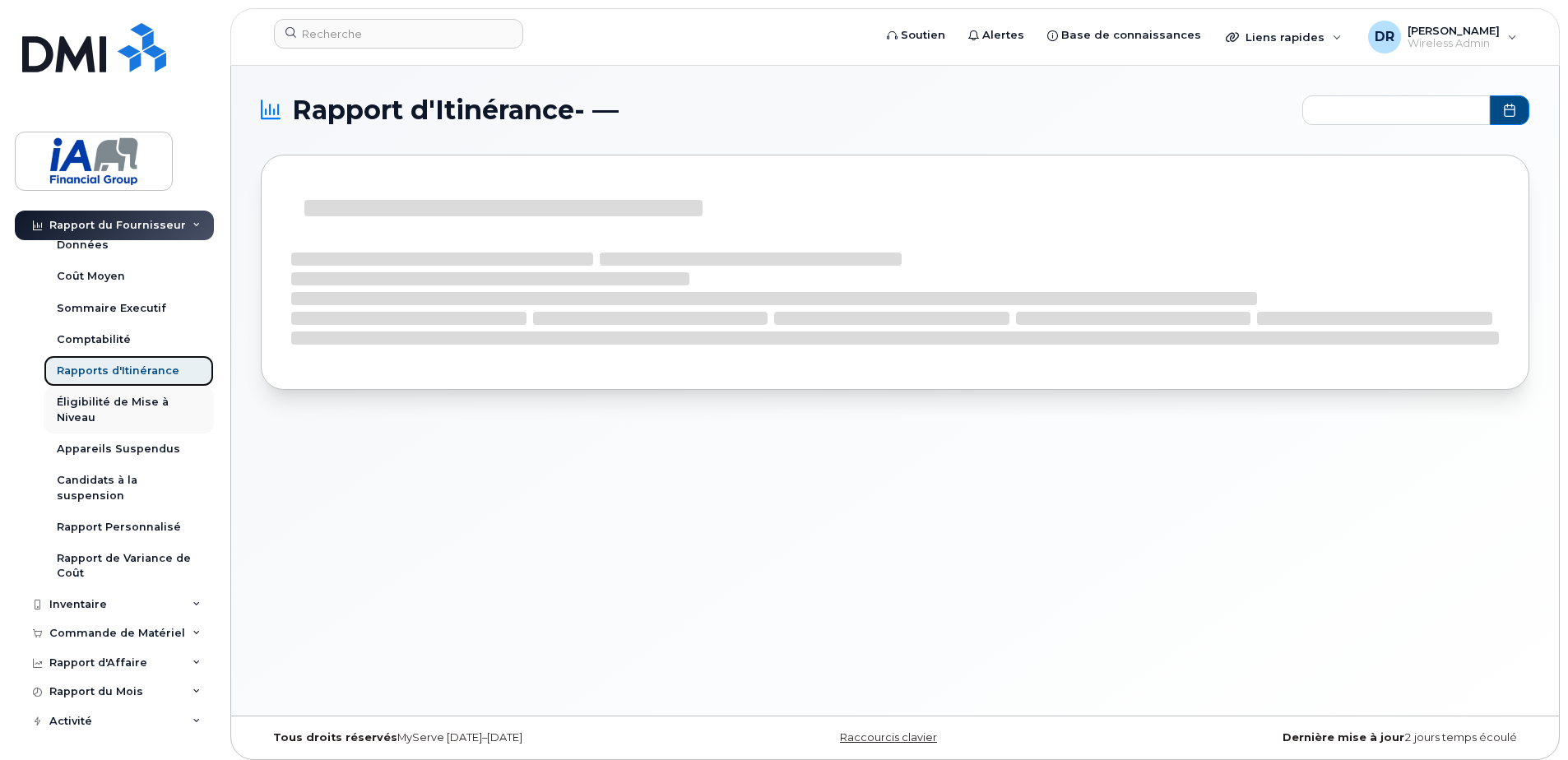
type input "2024-10 - 2025-09"
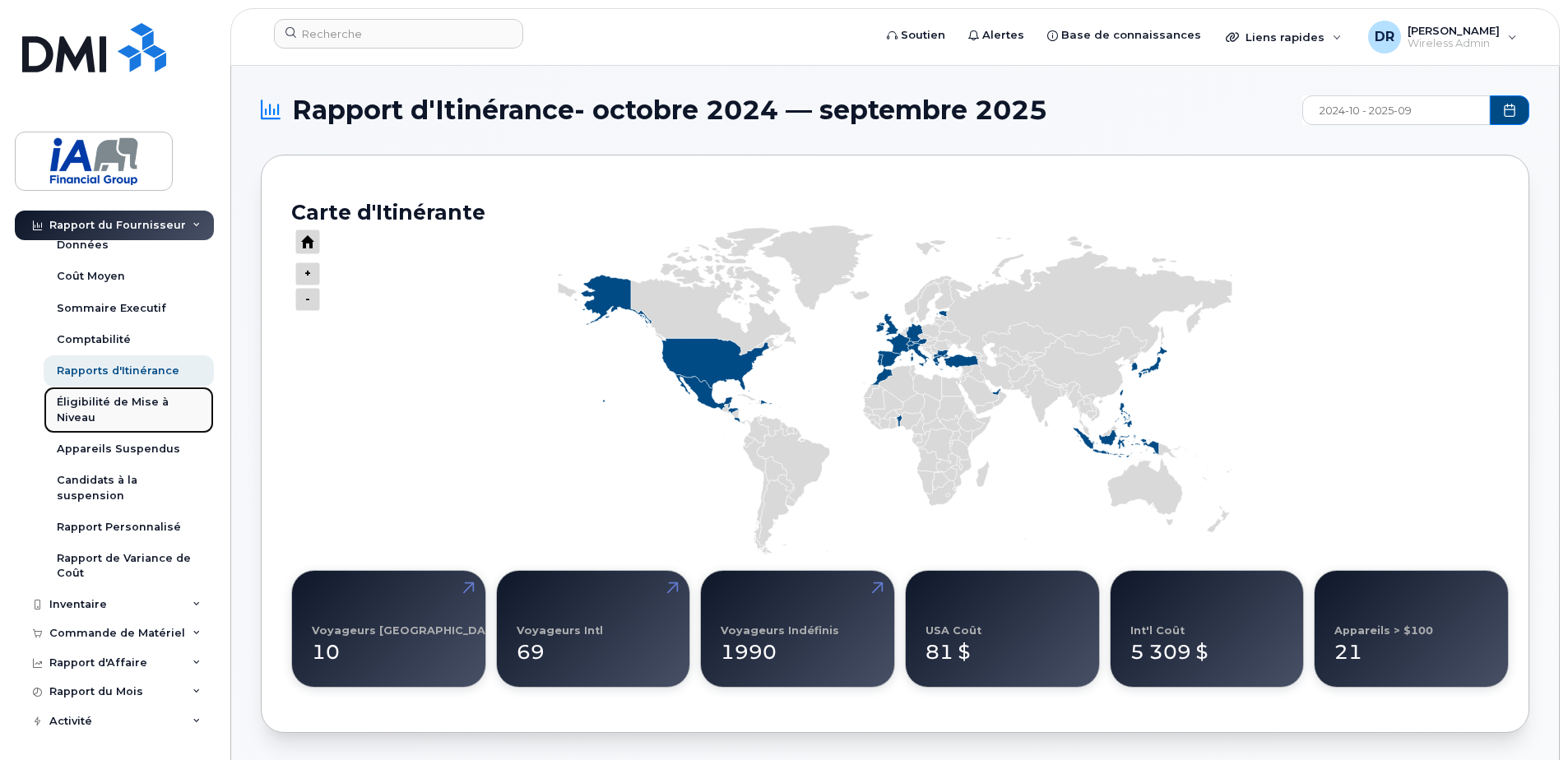
click at [80, 419] on div "Éligibilité de Mise à Niveau" at bounding box center [129, 410] width 144 height 31
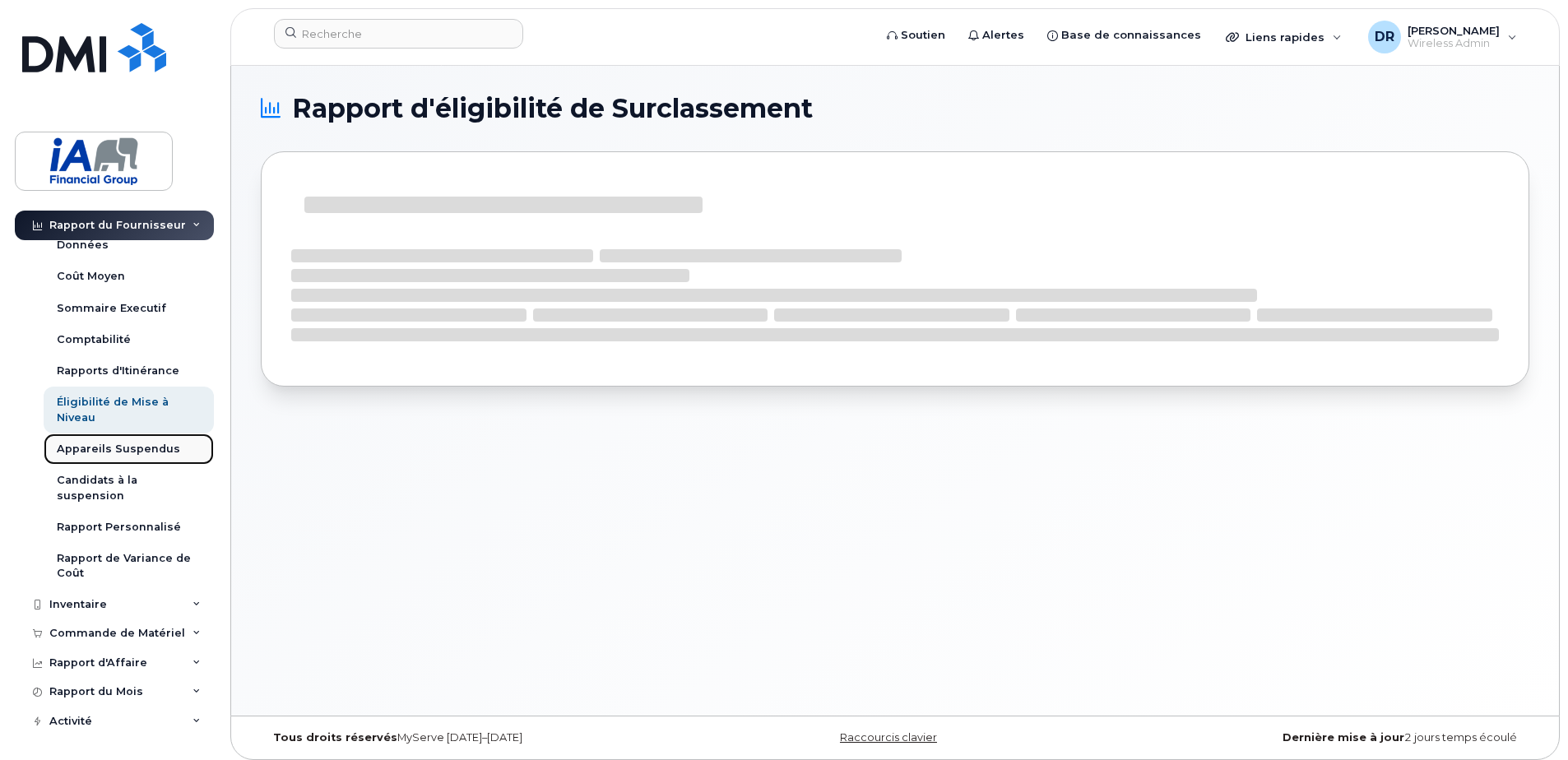
click at [105, 452] on div "Appareils Suspendus" at bounding box center [118, 449] width 123 height 14
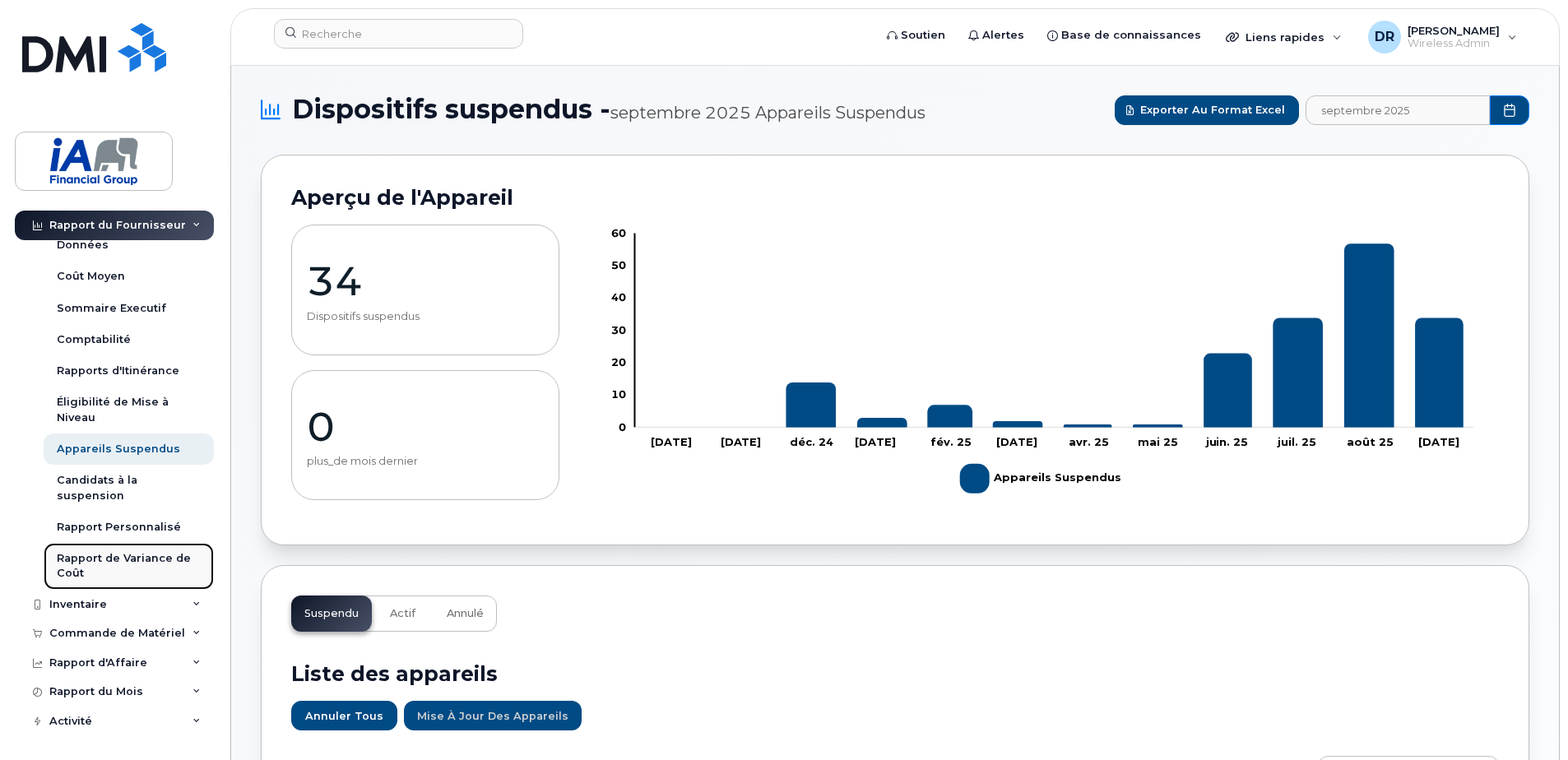
click at [116, 558] on div "Rapport de Variance de Coût" at bounding box center [129, 567] width 144 height 31
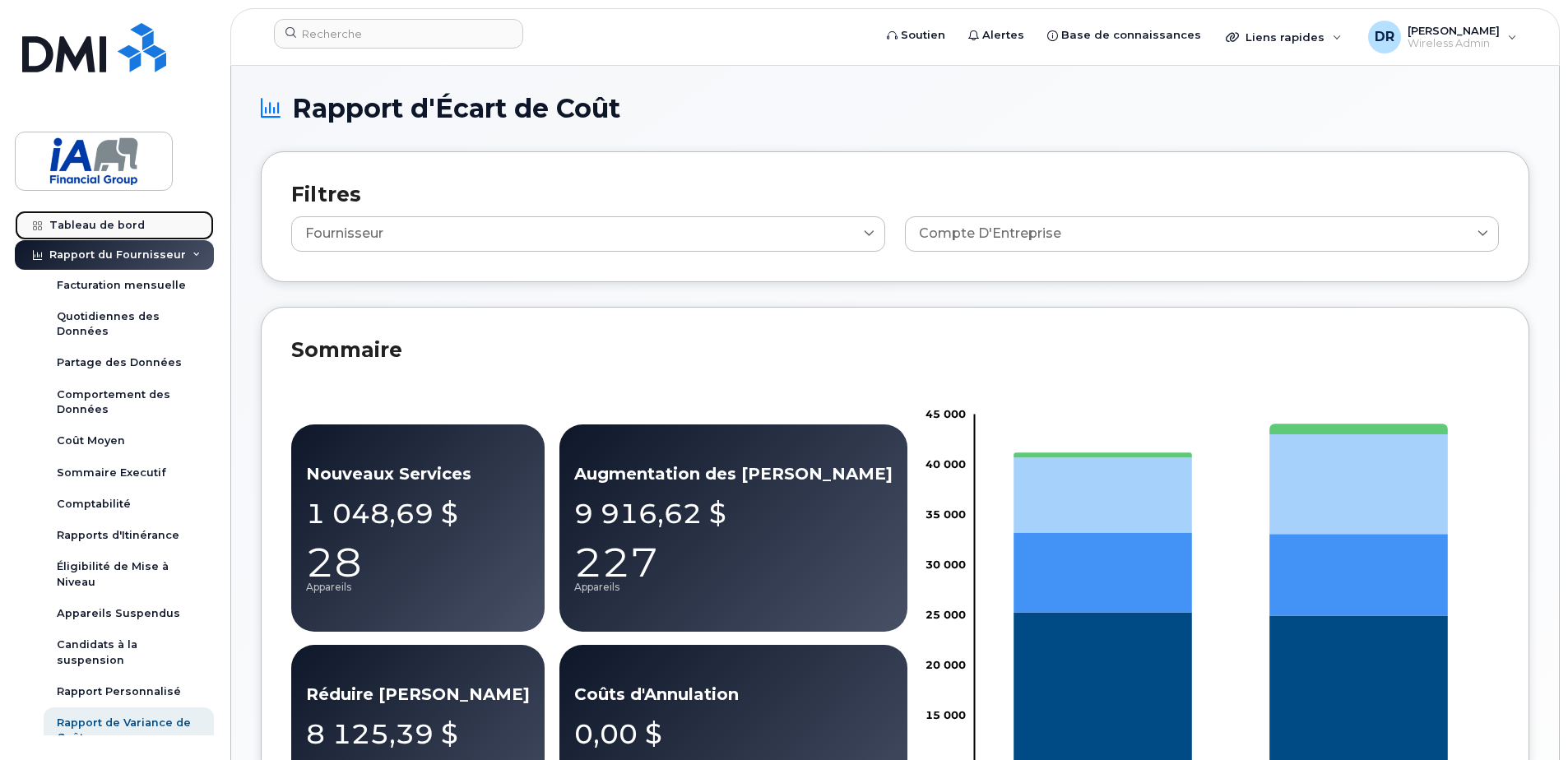
click at [77, 222] on div "Tableau de bord" at bounding box center [96, 226] width 95 height 13
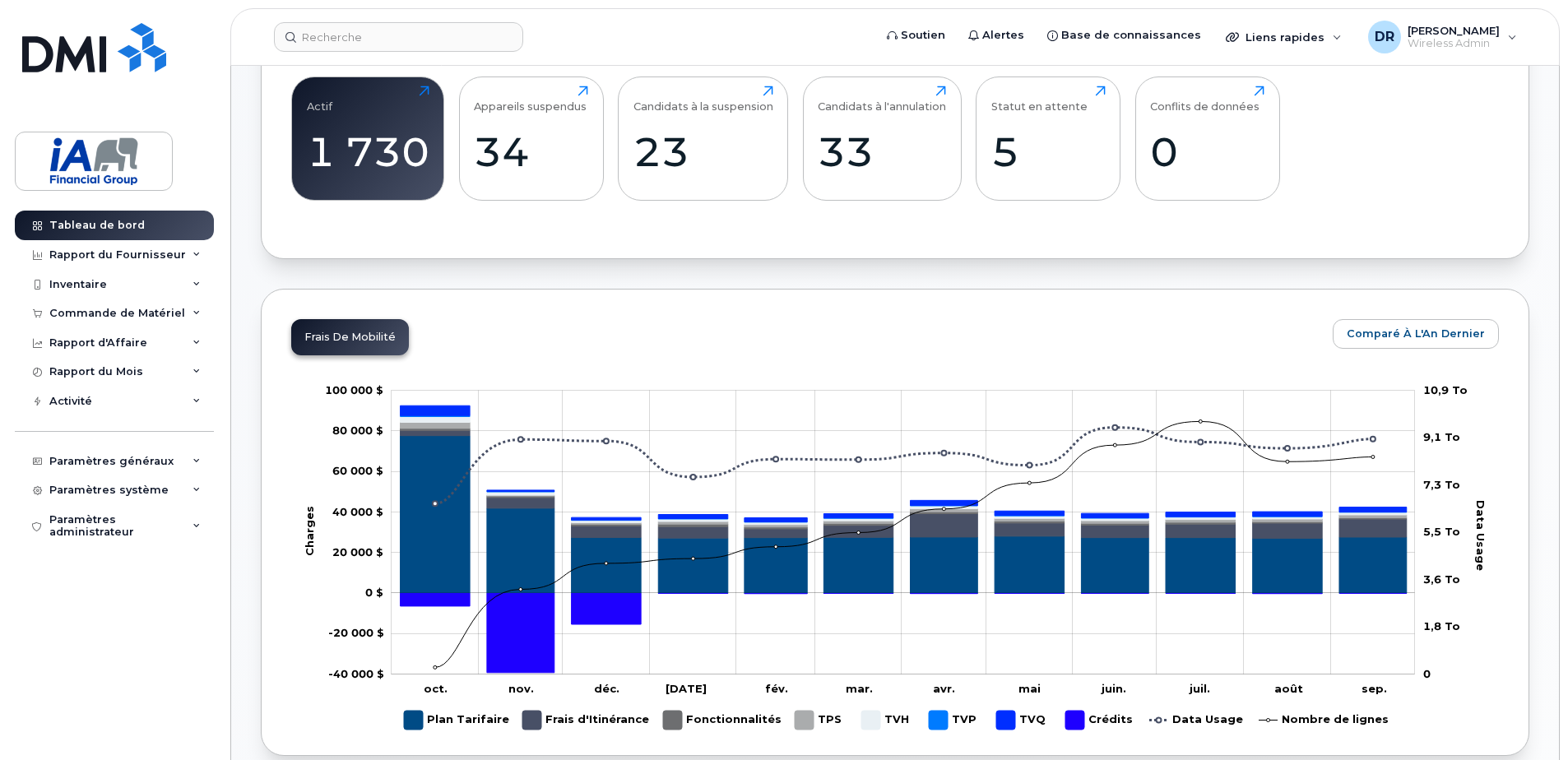
scroll to position [658, 0]
